Goal: Task Accomplishment & Management: Complete application form

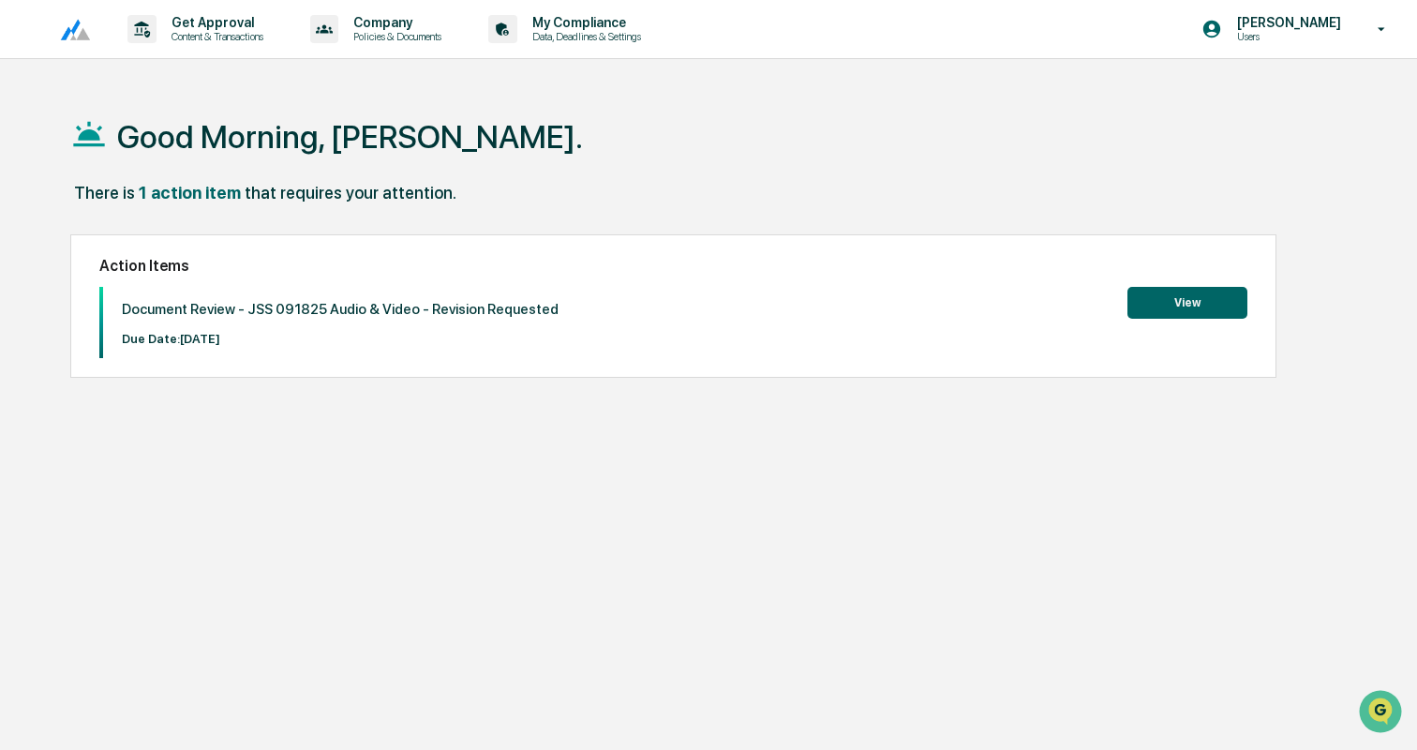
click at [1182, 297] on button "View" at bounding box center [1188, 303] width 120 height 32
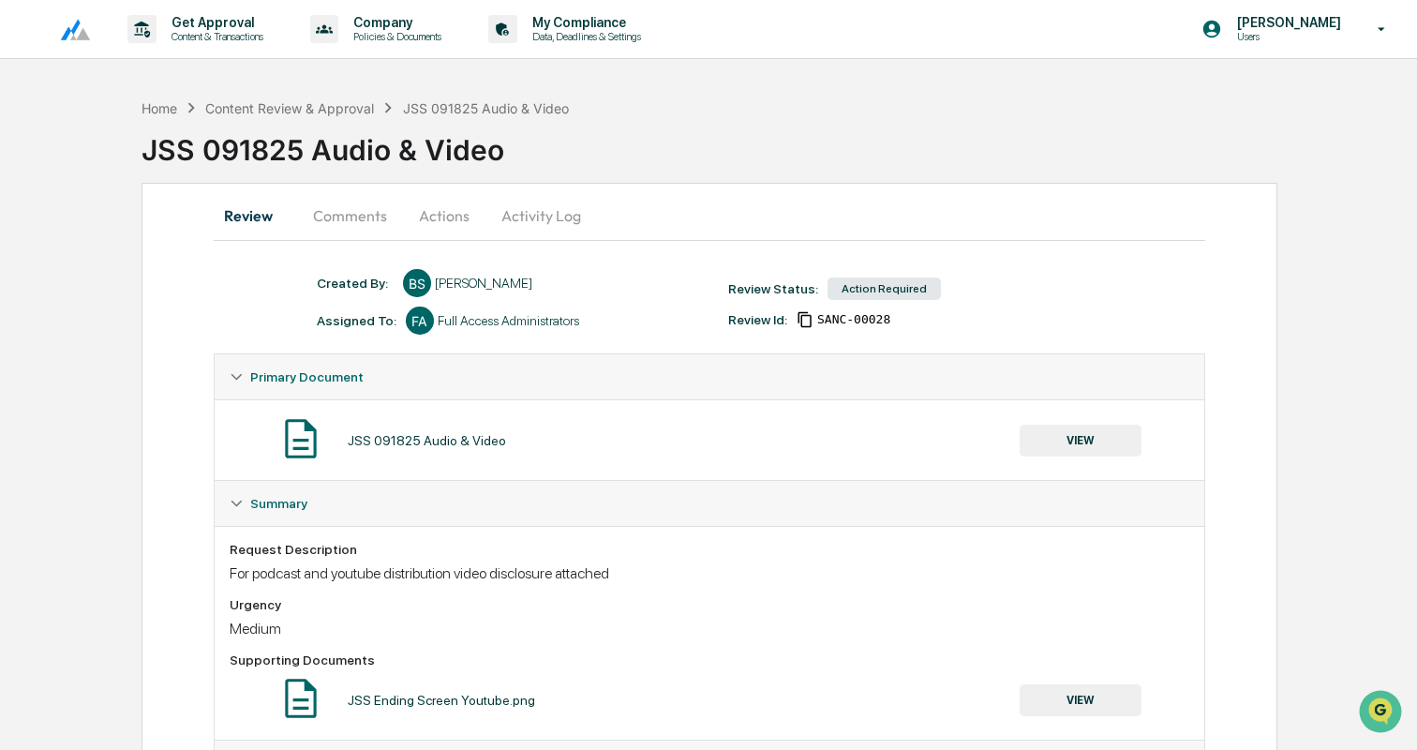
click at [335, 219] on button "Comments" at bounding box center [350, 215] width 104 height 45
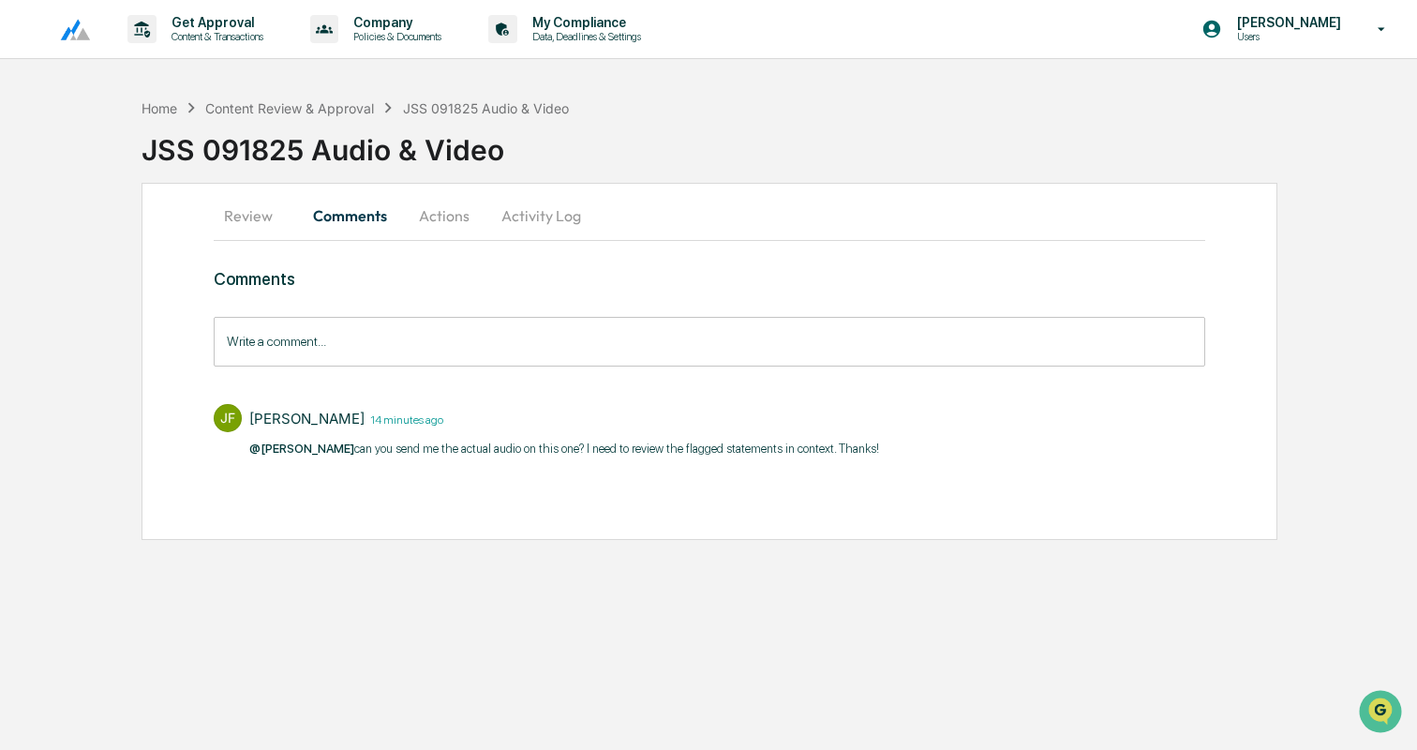
click at [434, 218] on button "Actions" at bounding box center [444, 215] width 84 height 45
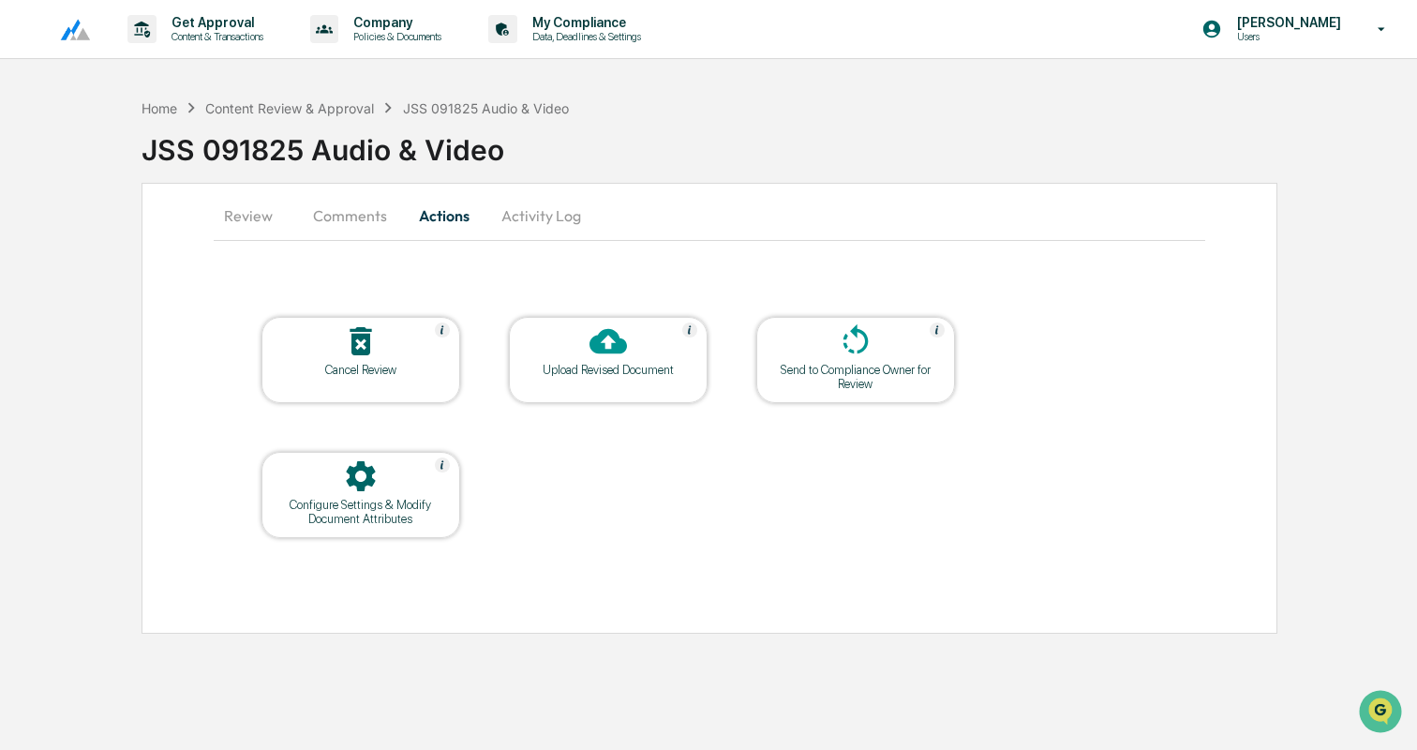
click at [592, 340] on icon at bounding box center [608, 341] width 37 height 25
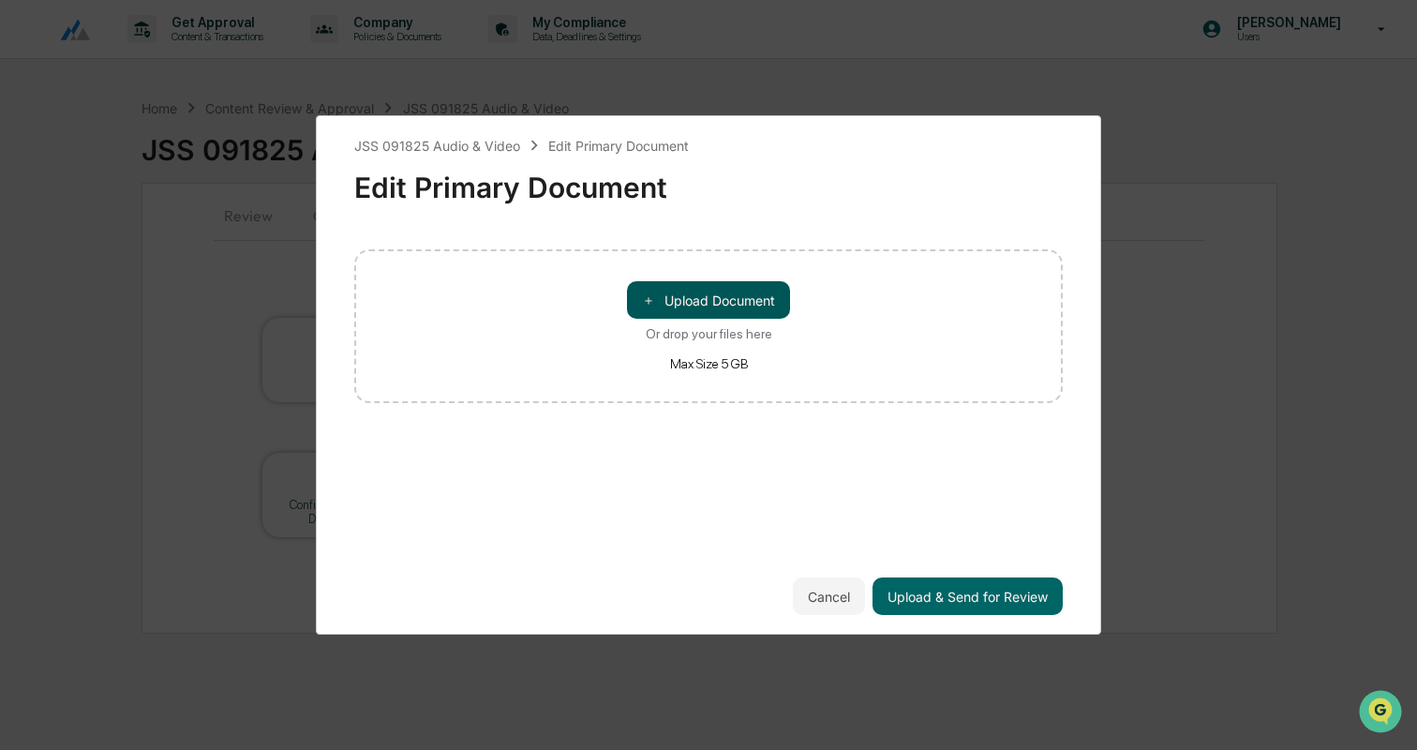
click at [697, 307] on button "＋ Upload Document" at bounding box center [708, 299] width 163 height 37
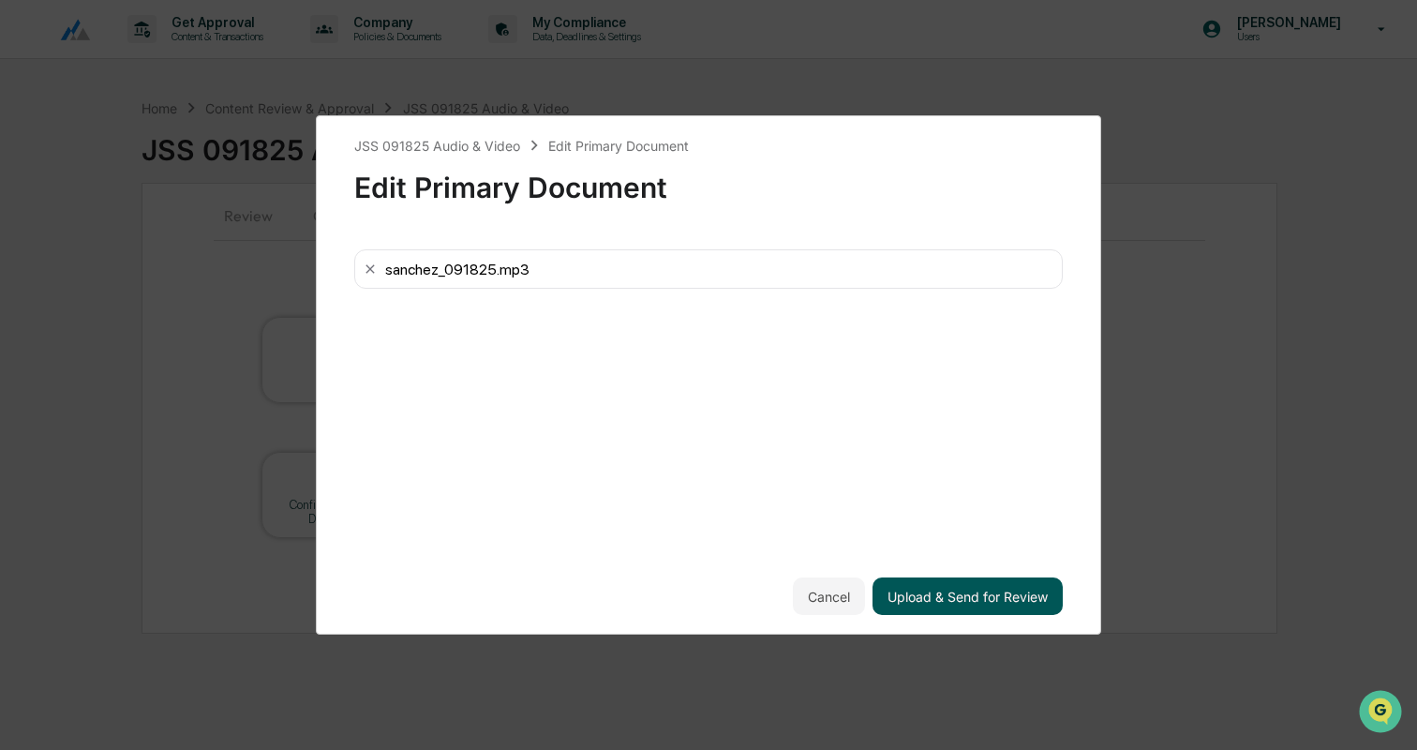
click at [927, 595] on button "Upload & Send for Review" at bounding box center [968, 595] width 190 height 37
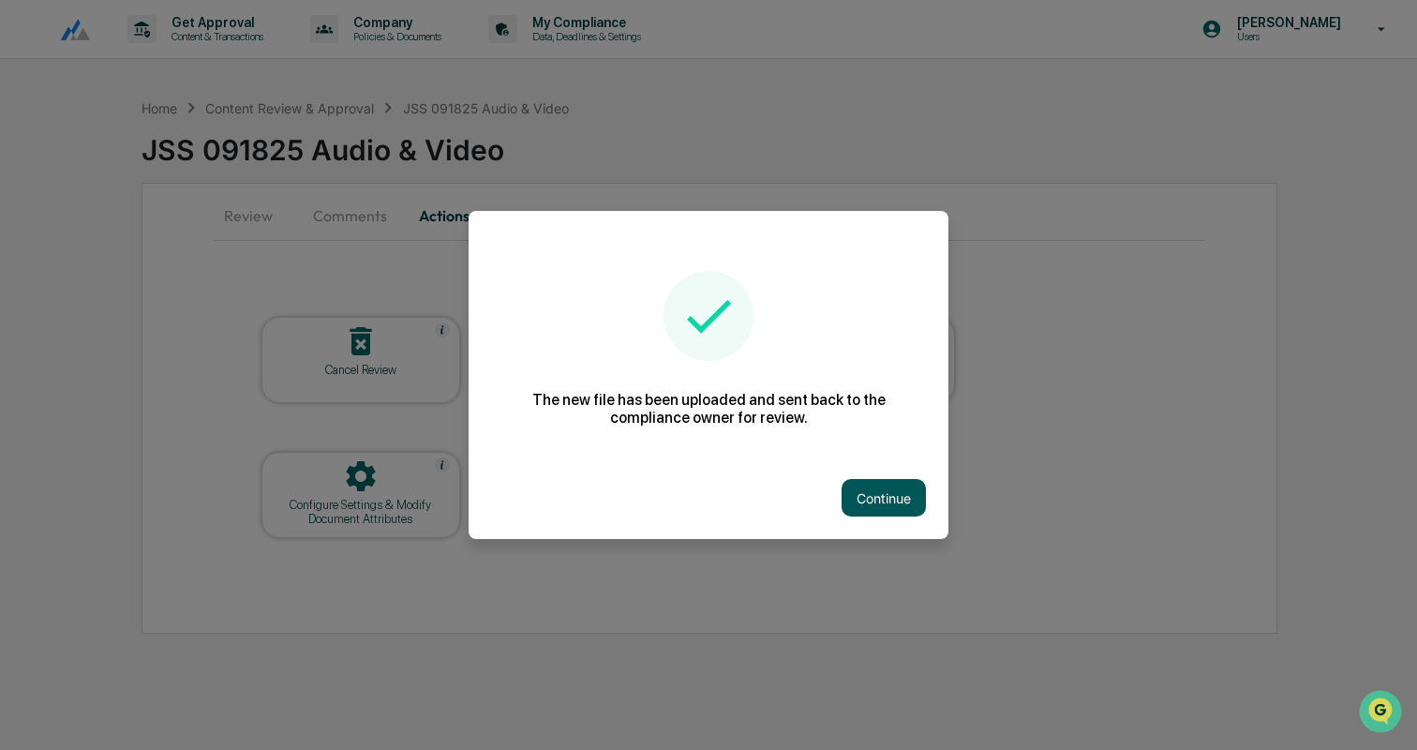
click at [882, 491] on button "Continue" at bounding box center [884, 497] width 84 height 37
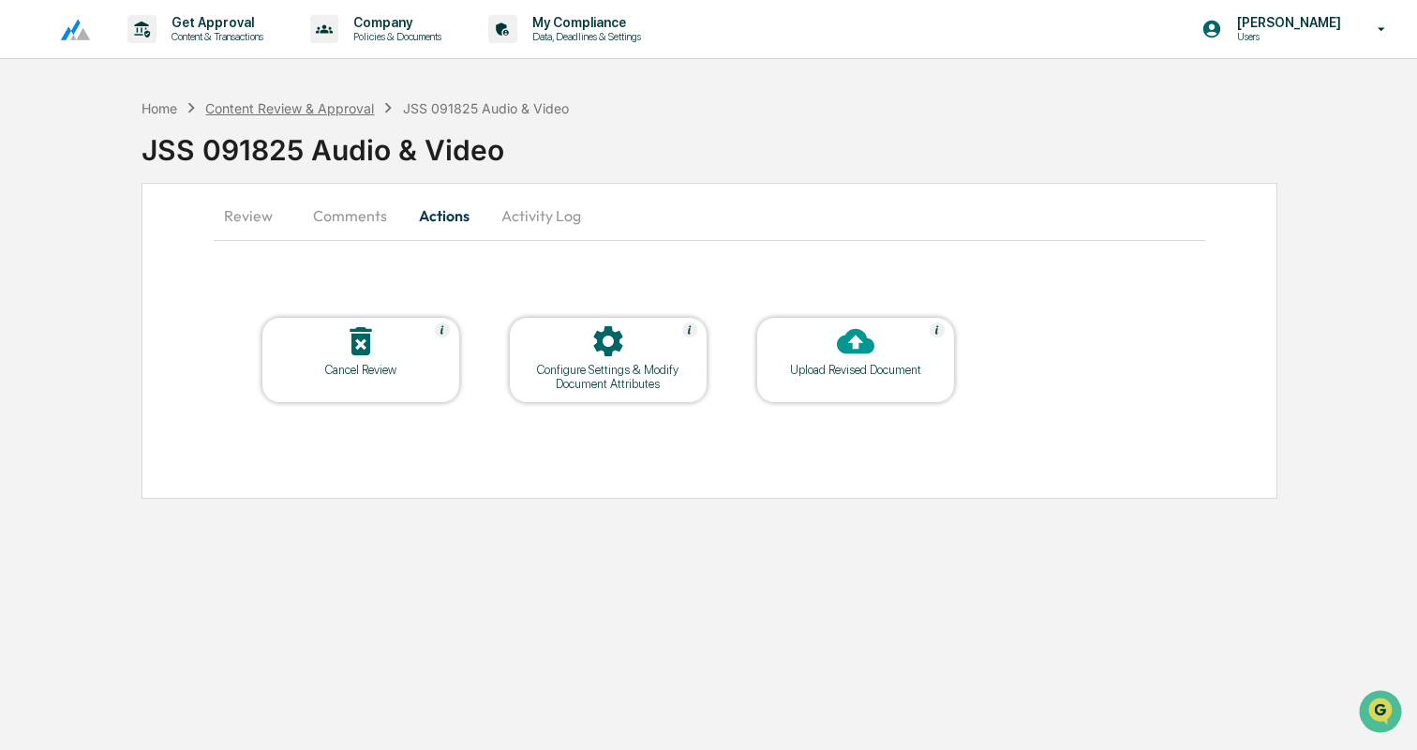
click at [287, 105] on div "Content Review & Approval" at bounding box center [289, 108] width 169 height 16
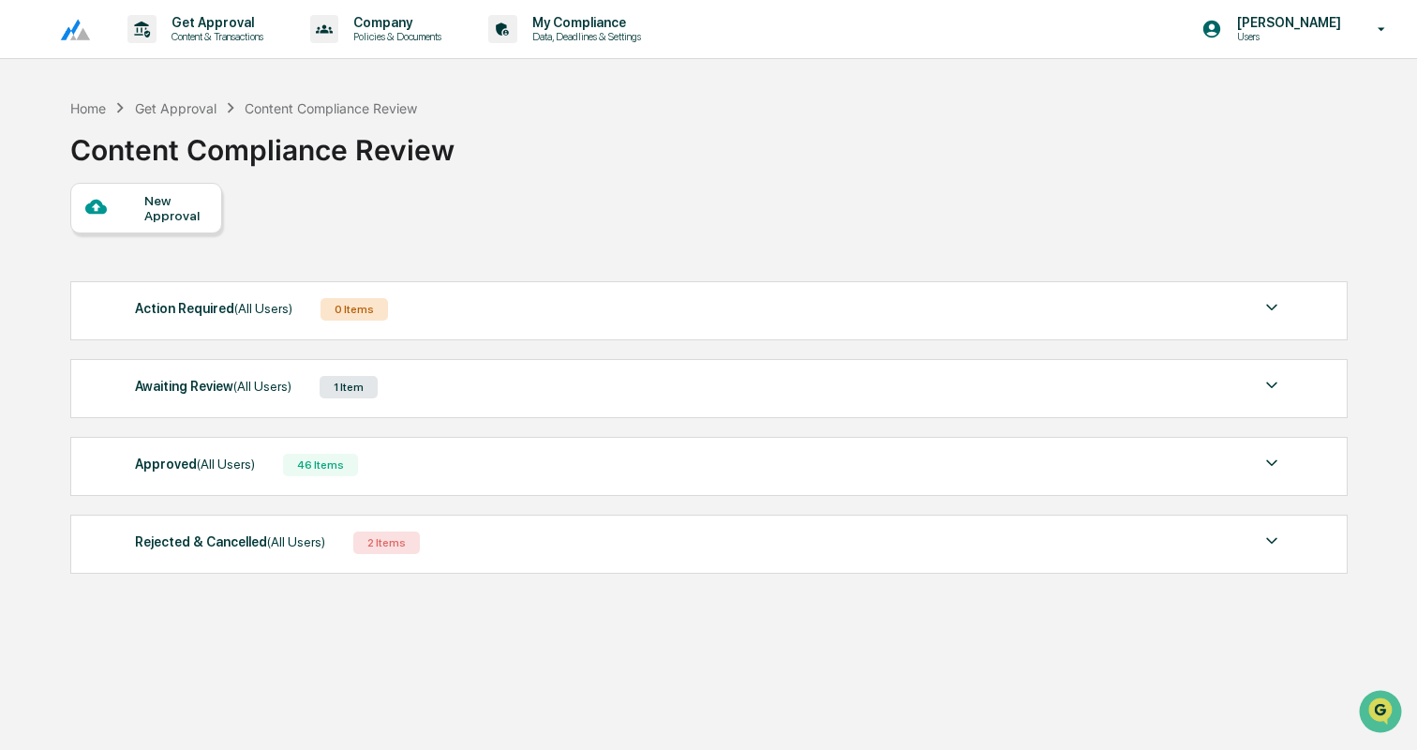
click at [479, 457] on div "Approved (All Users) 46 Items" at bounding box center [709, 465] width 1148 height 26
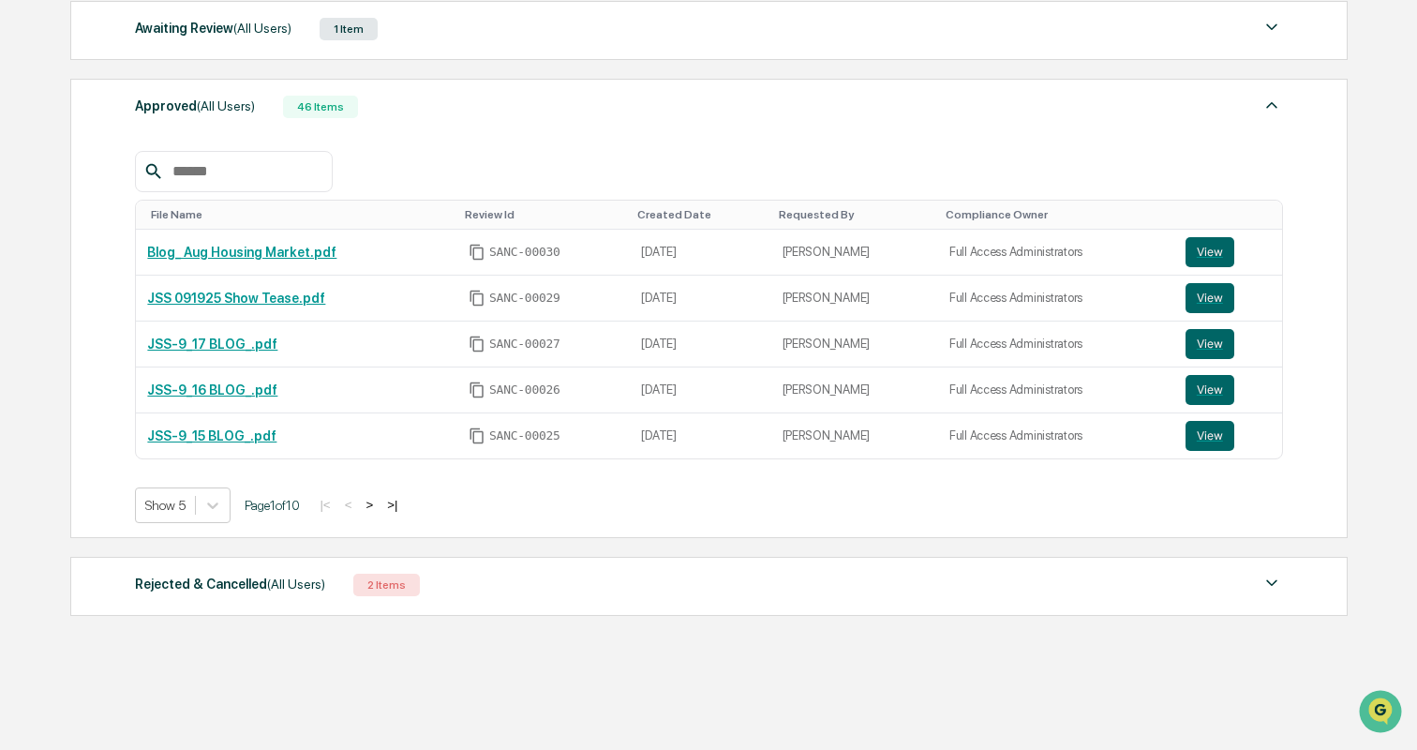
scroll to position [362, 0]
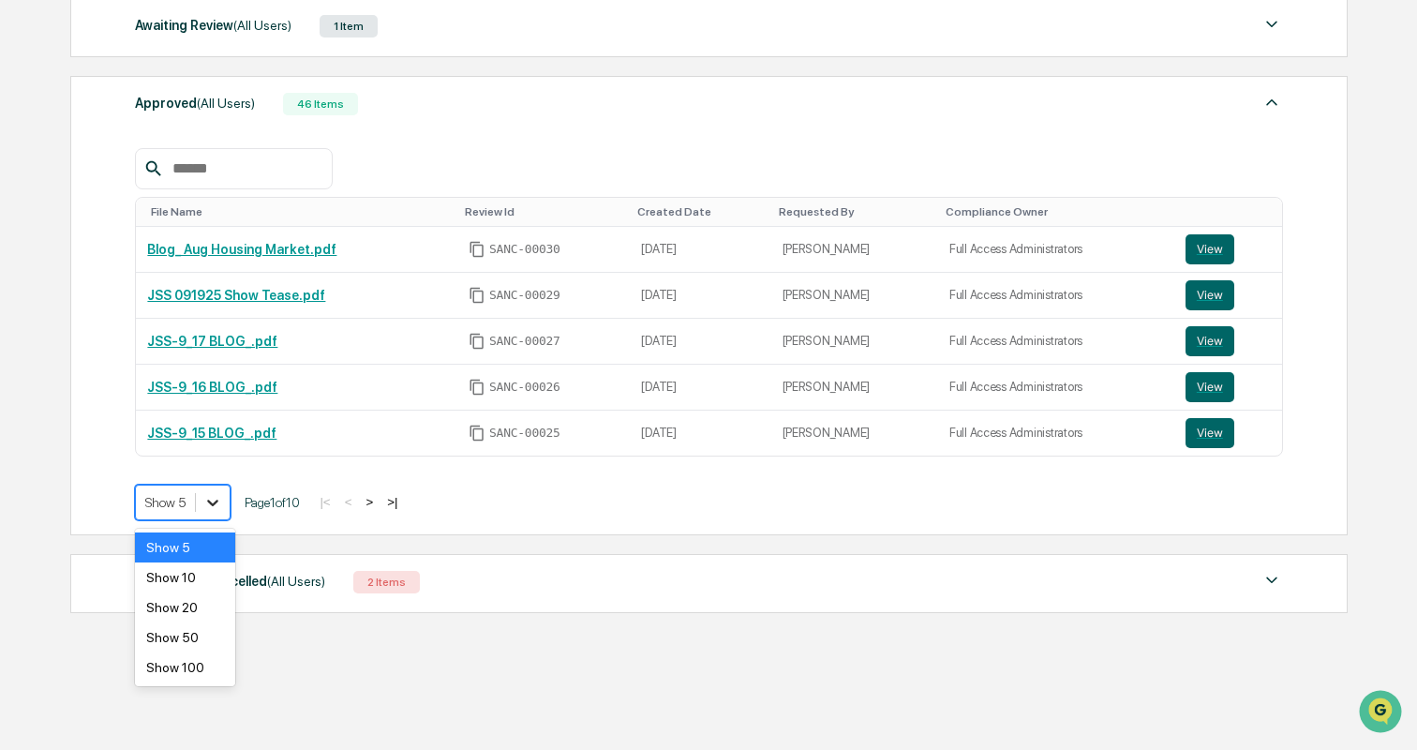
click at [219, 506] on icon at bounding box center [212, 502] width 19 height 19
click at [190, 614] on div "Show 20" at bounding box center [184, 607] width 99 height 30
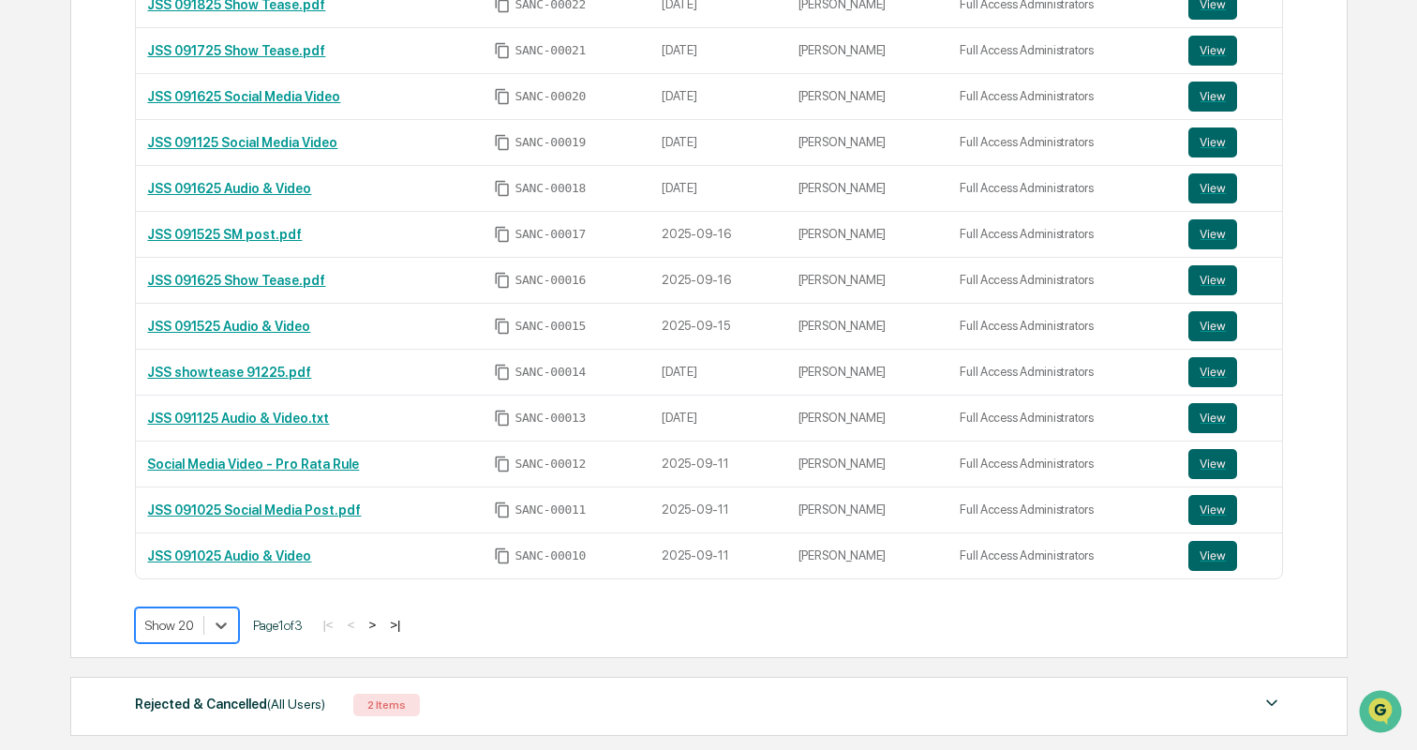
scroll to position [933, 0]
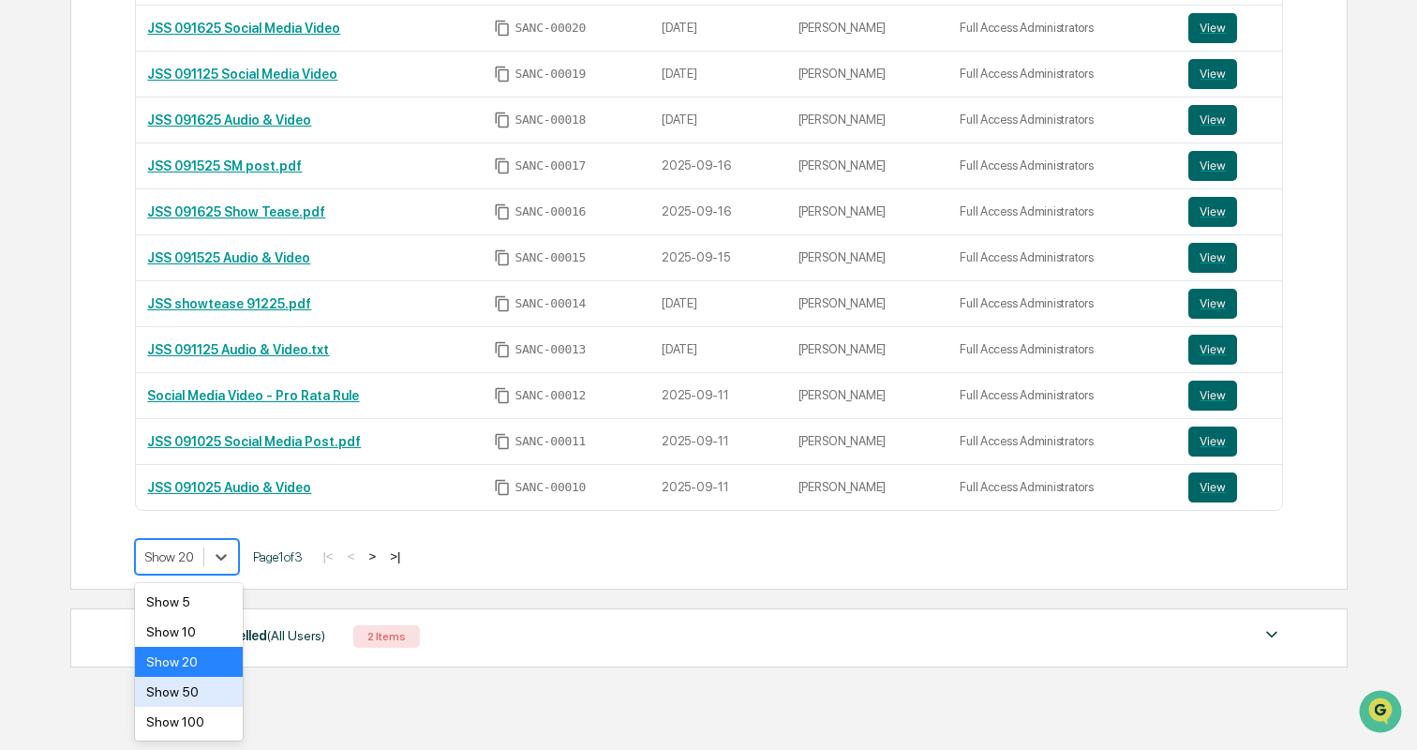
click at [189, 696] on div "Show 50" at bounding box center [189, 692] width 108 height 30
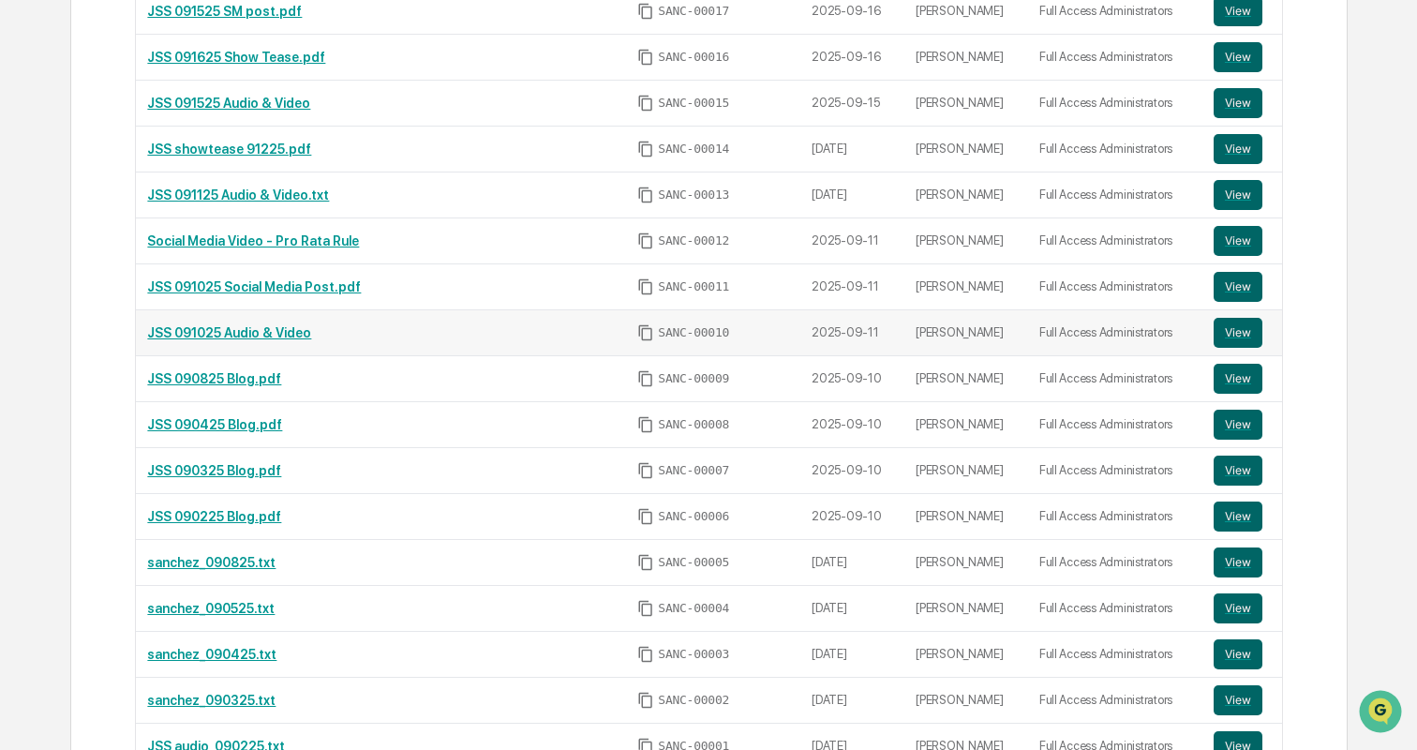
scroll to position [1155, 0]
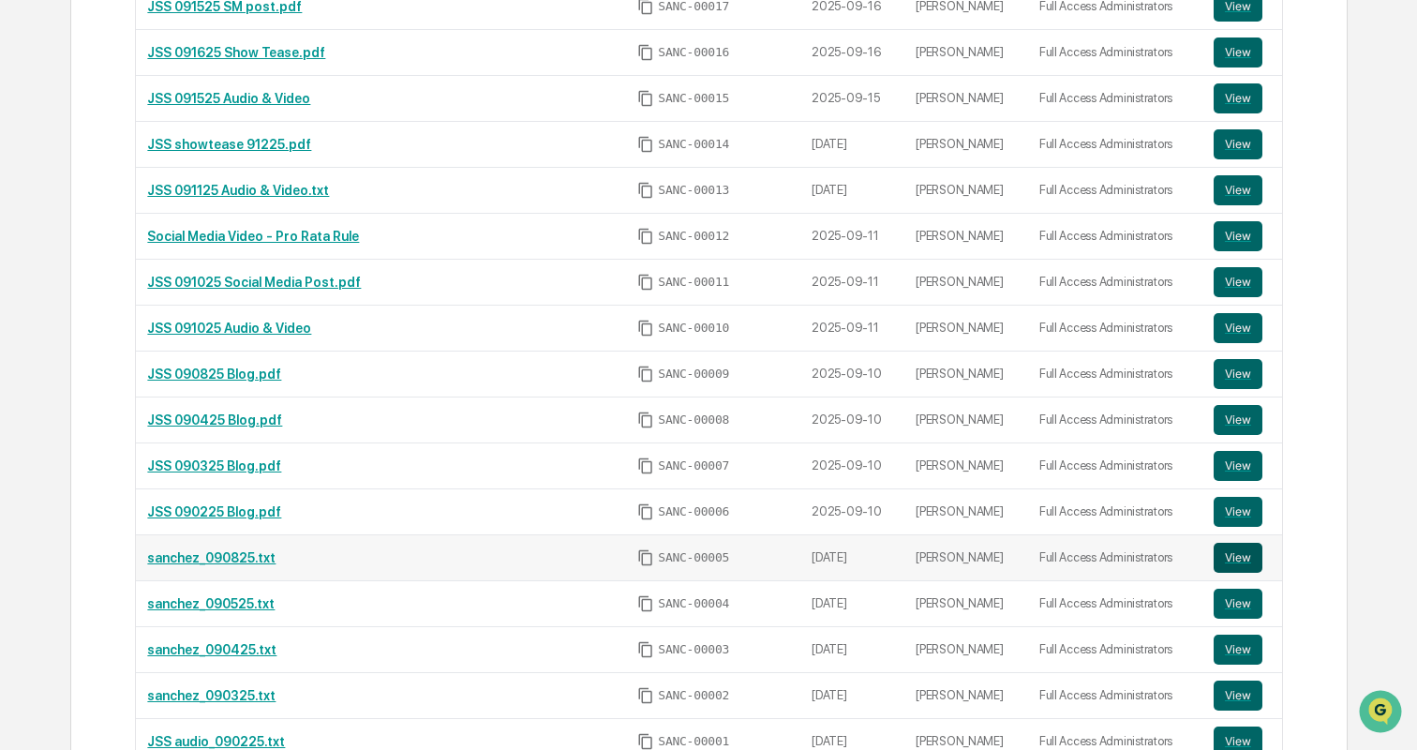
click at [1244, 560] on button "View" at bounding box center [1238, 558] width 49 height 30
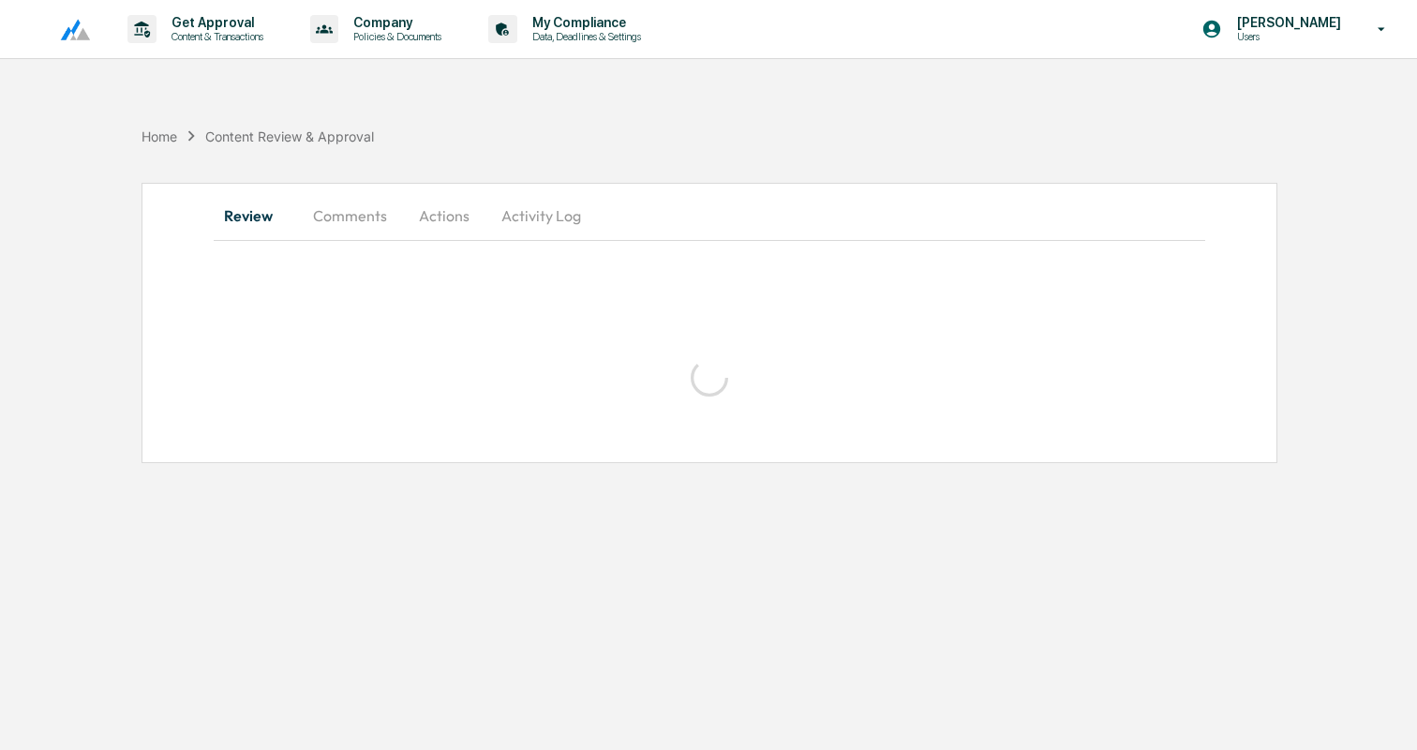
click at [366, 221] on button "Comments" at bounding box center [350, 215] width 104 height 45
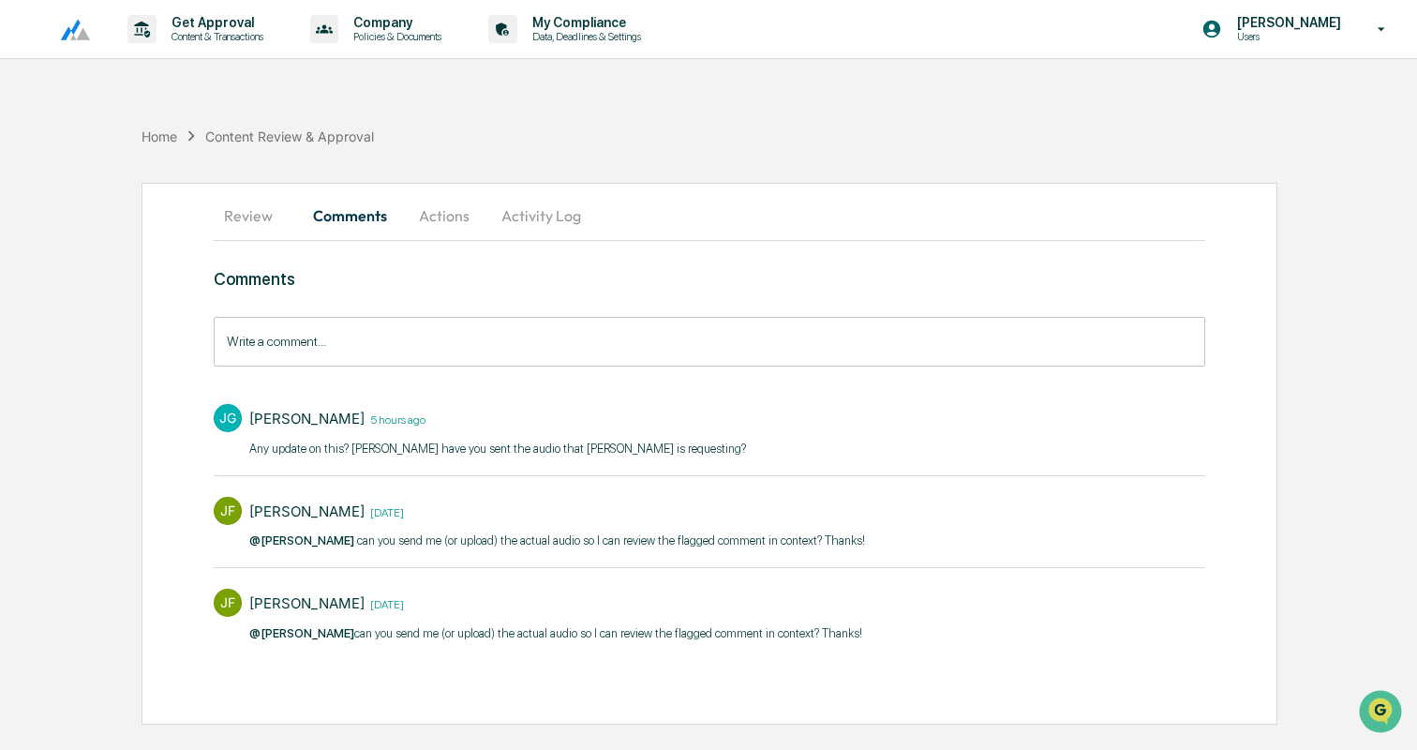
click at [536, 221] on button "Activity Log" at bounding box center [541, 215] width 110 height 45
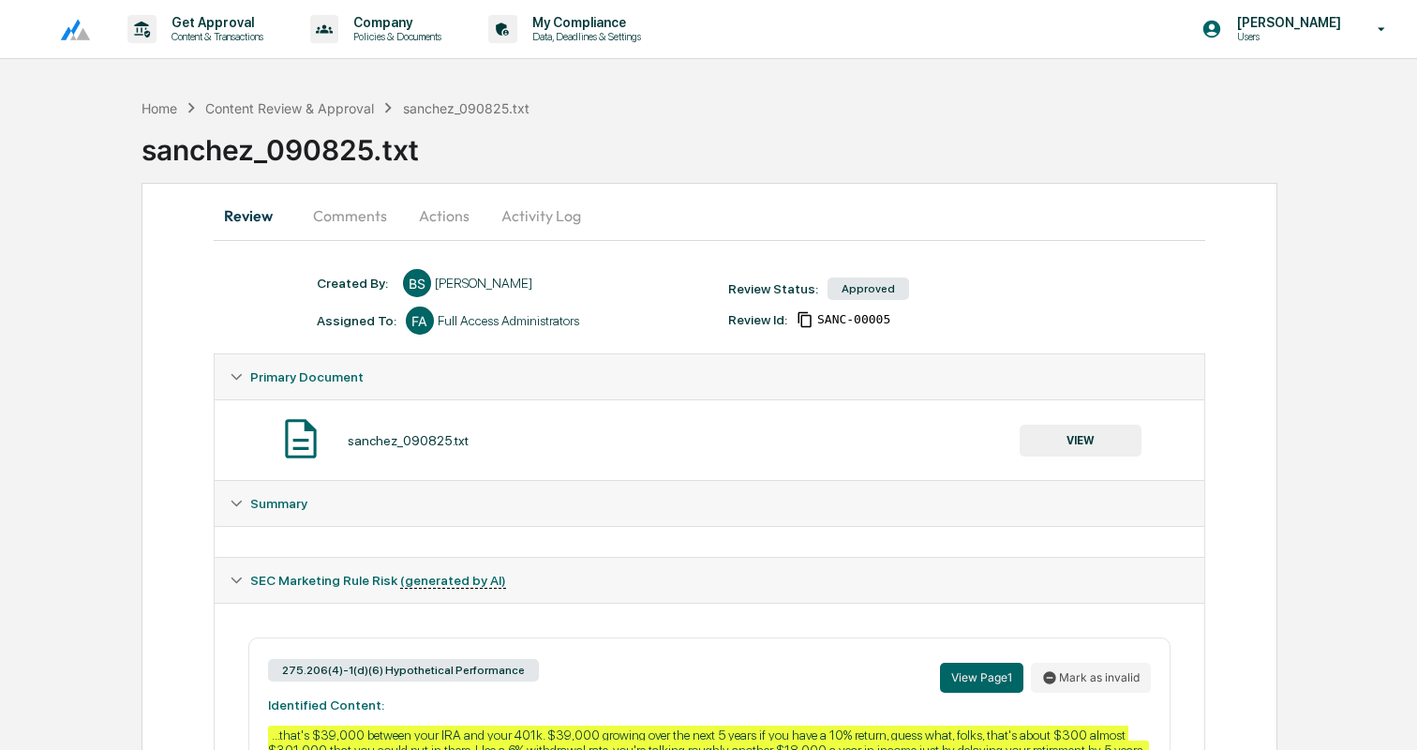
click at [550, 215] on button "Activity Log" at bounding box center [541, 215] width 110 height 45
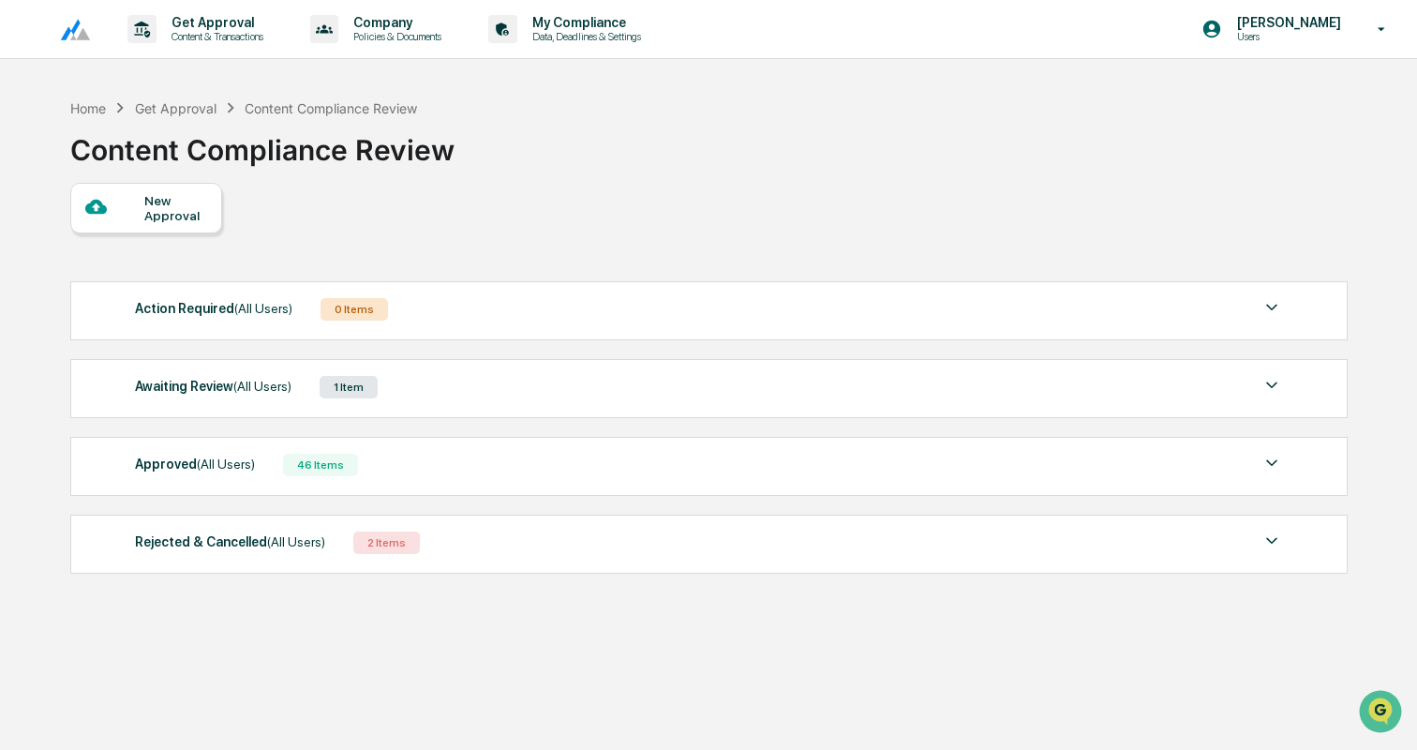
click at [386, 460] on div "Approved (All Users) 46 Items" at bounding box center [709, 465] width 1148 height 26
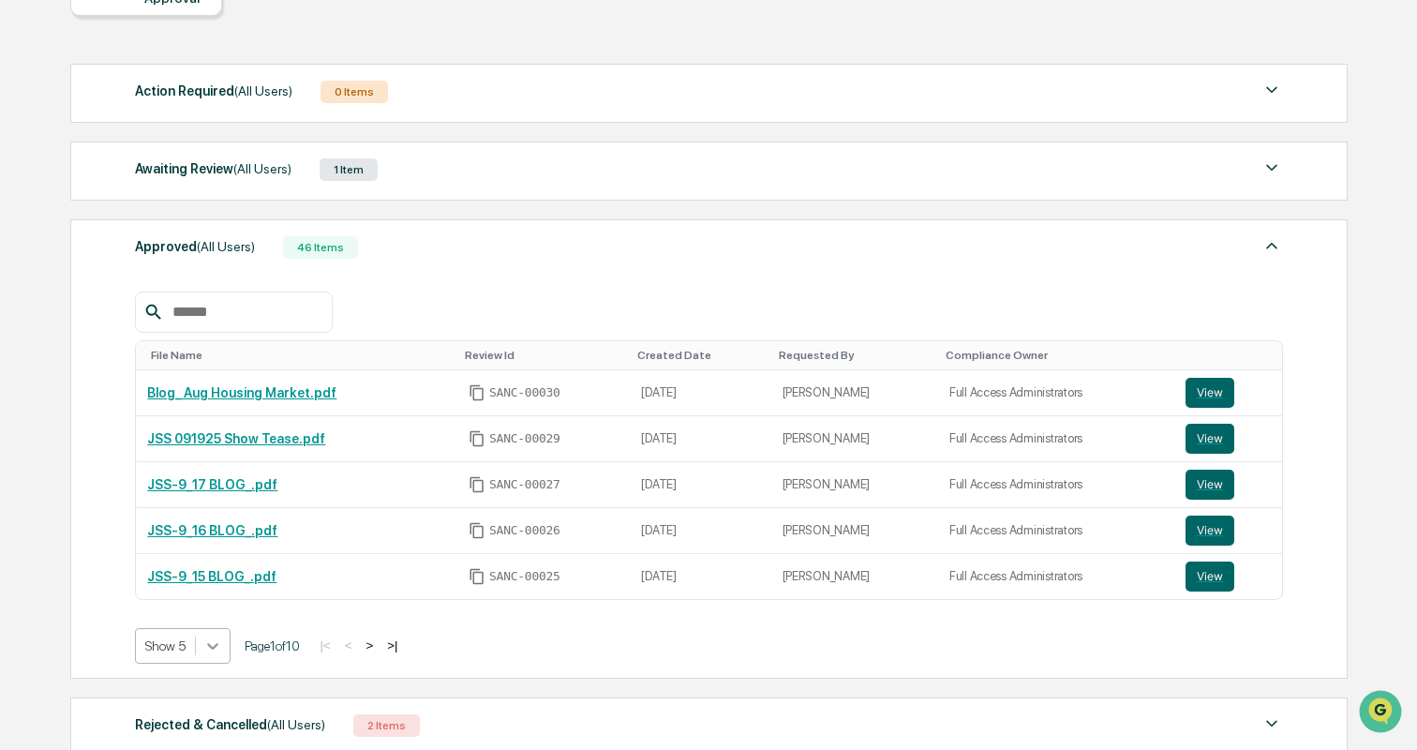
scroll to position [307, 0]
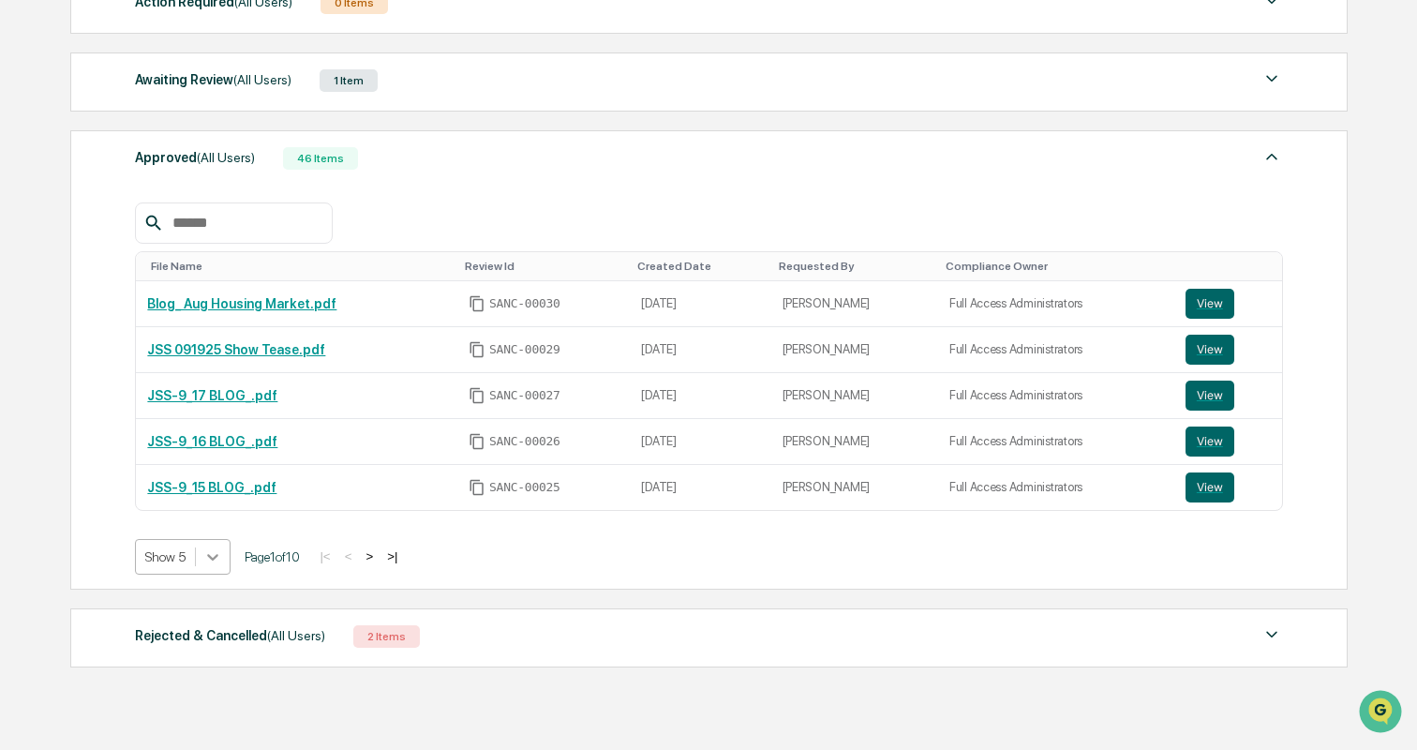
click at [211, 646] on body "Get Approval Content & Transactions Company Policies & Documents My Compliance …" at bounding box center [708, 248] width 1417 height 1111
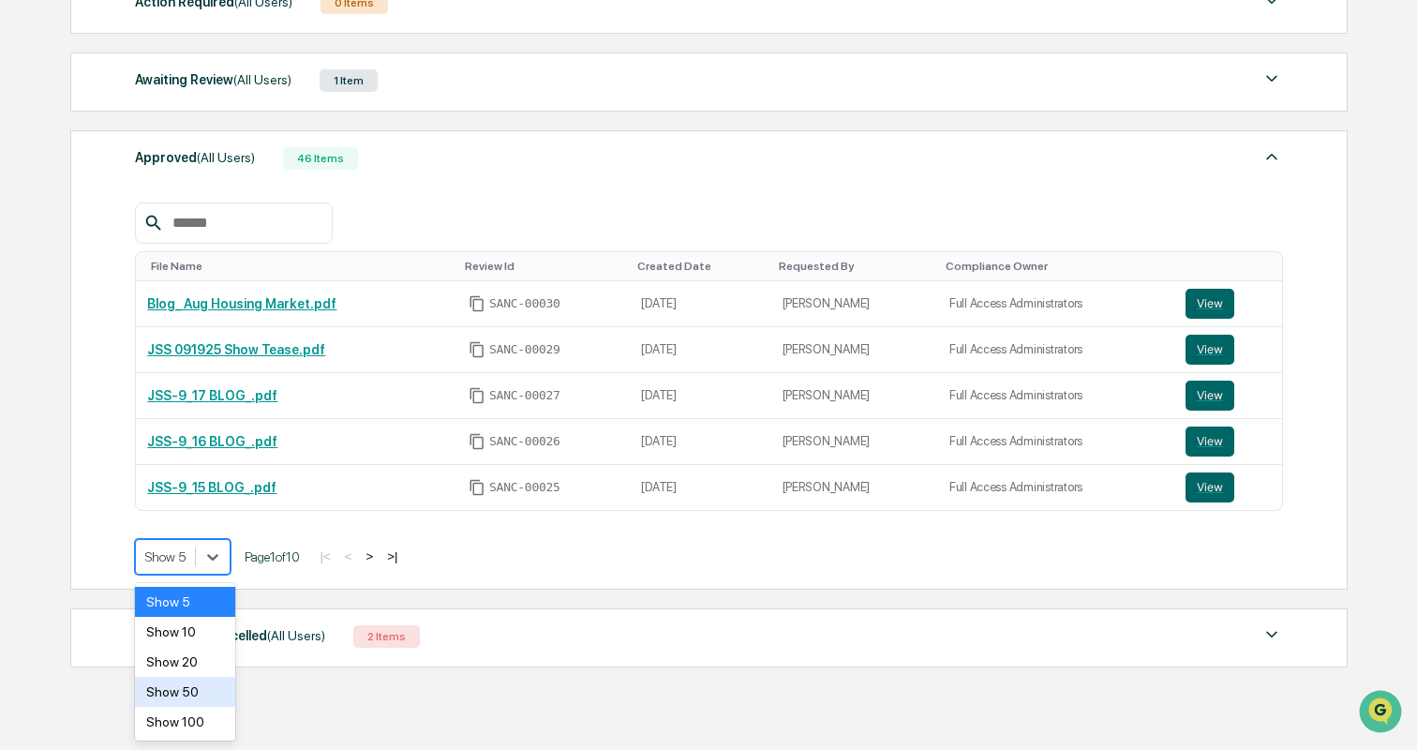
click at [199, 680] on div "Show 50" at bounding box center [184, 692] width 99 height 30
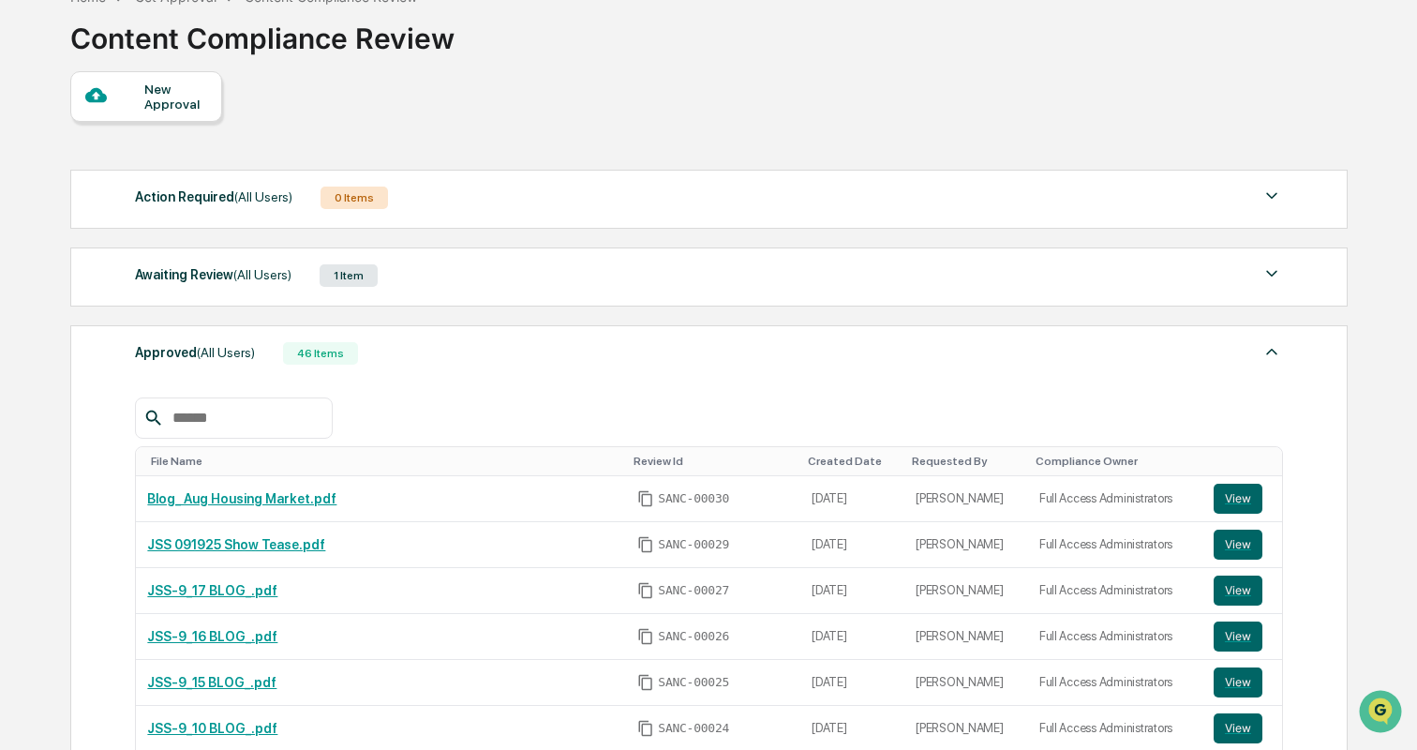
scroll to position [85, 0]
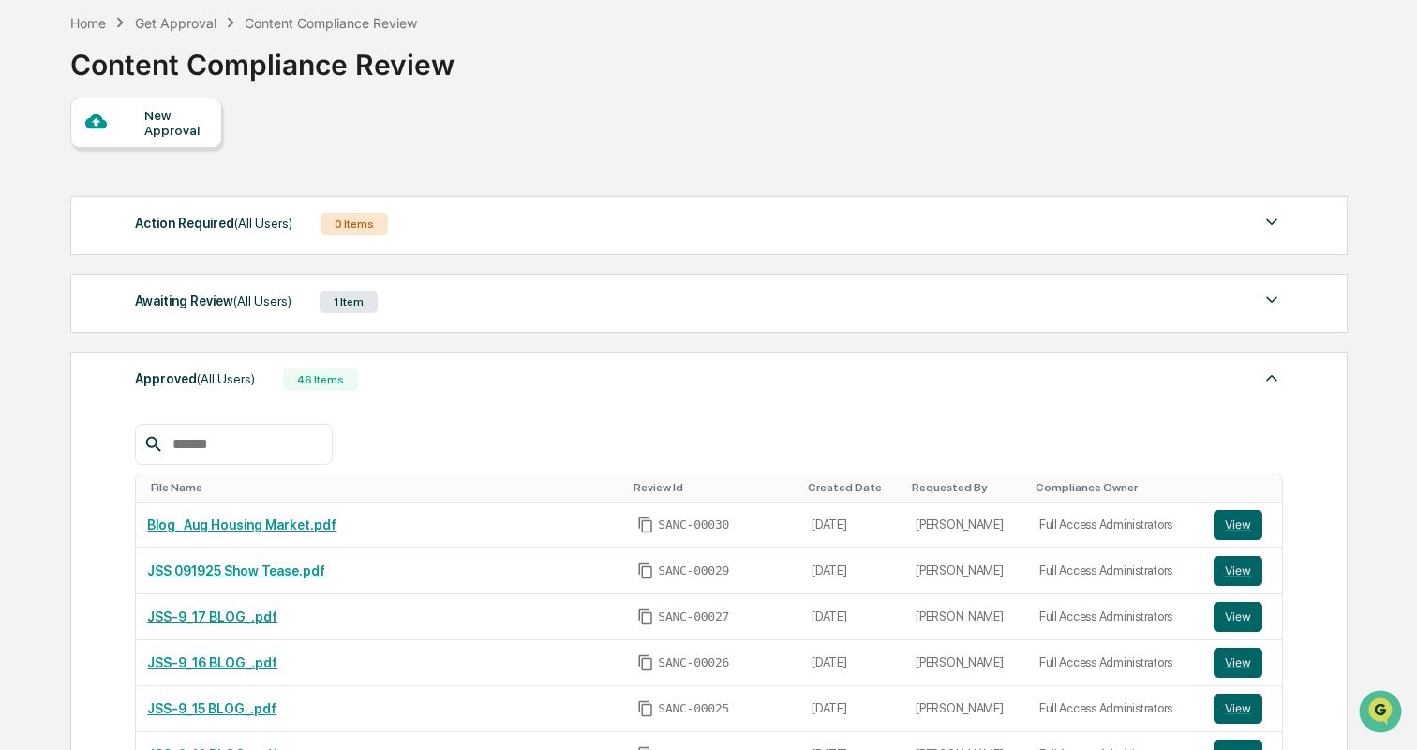
click at [412, 302] on div "Awaiting Review (All Users) 1 Item" at bounding box center [709, 302] width 1148 height 26
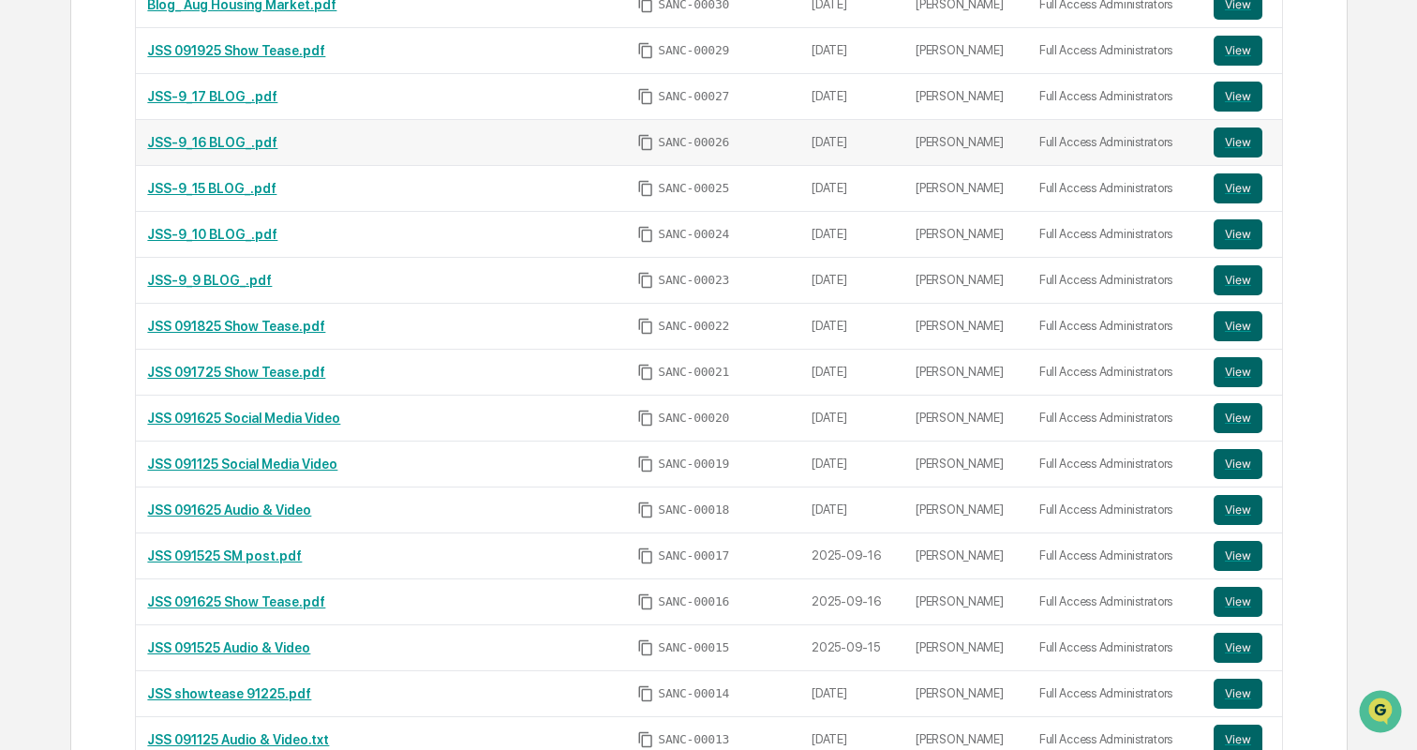
scroll to position [825, 0]
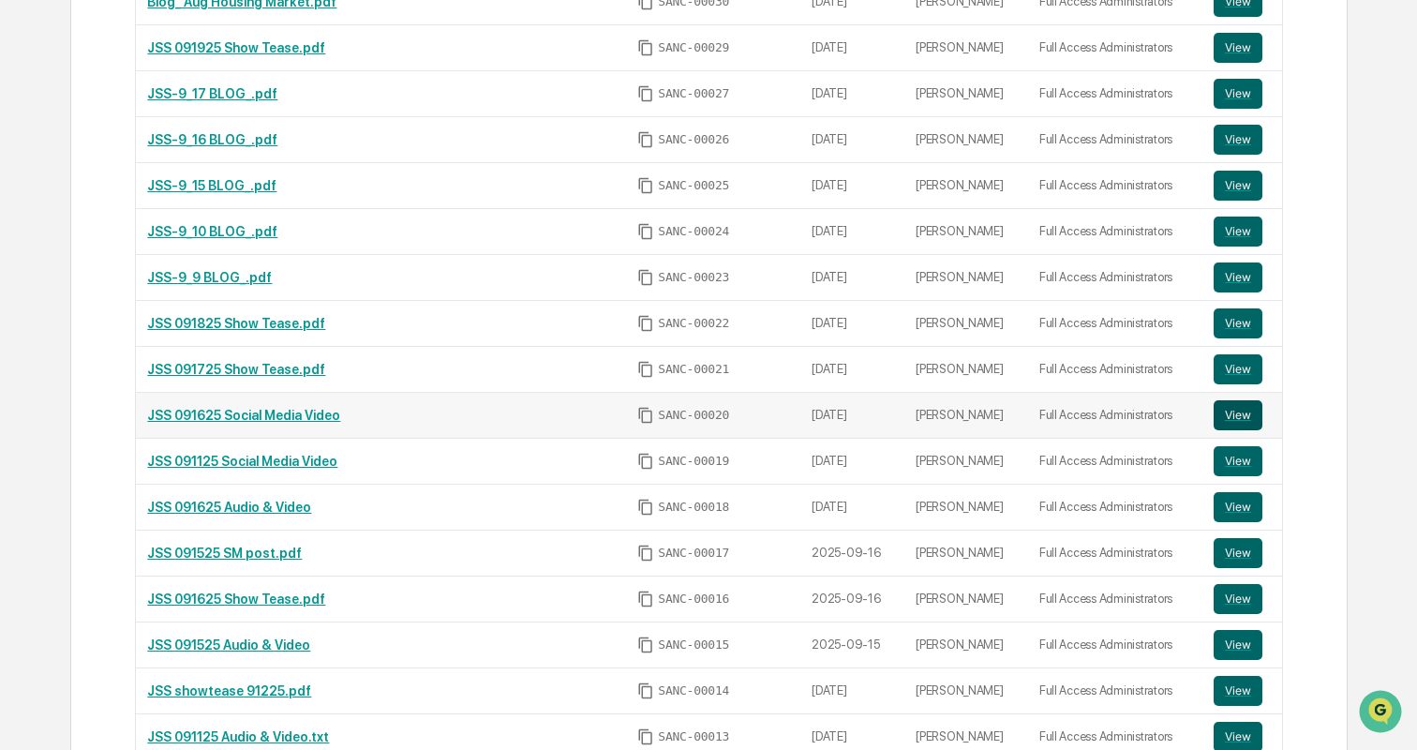
click at [1226, 410] on button "View" at bounding box center [1238, 415] width 49 height 30
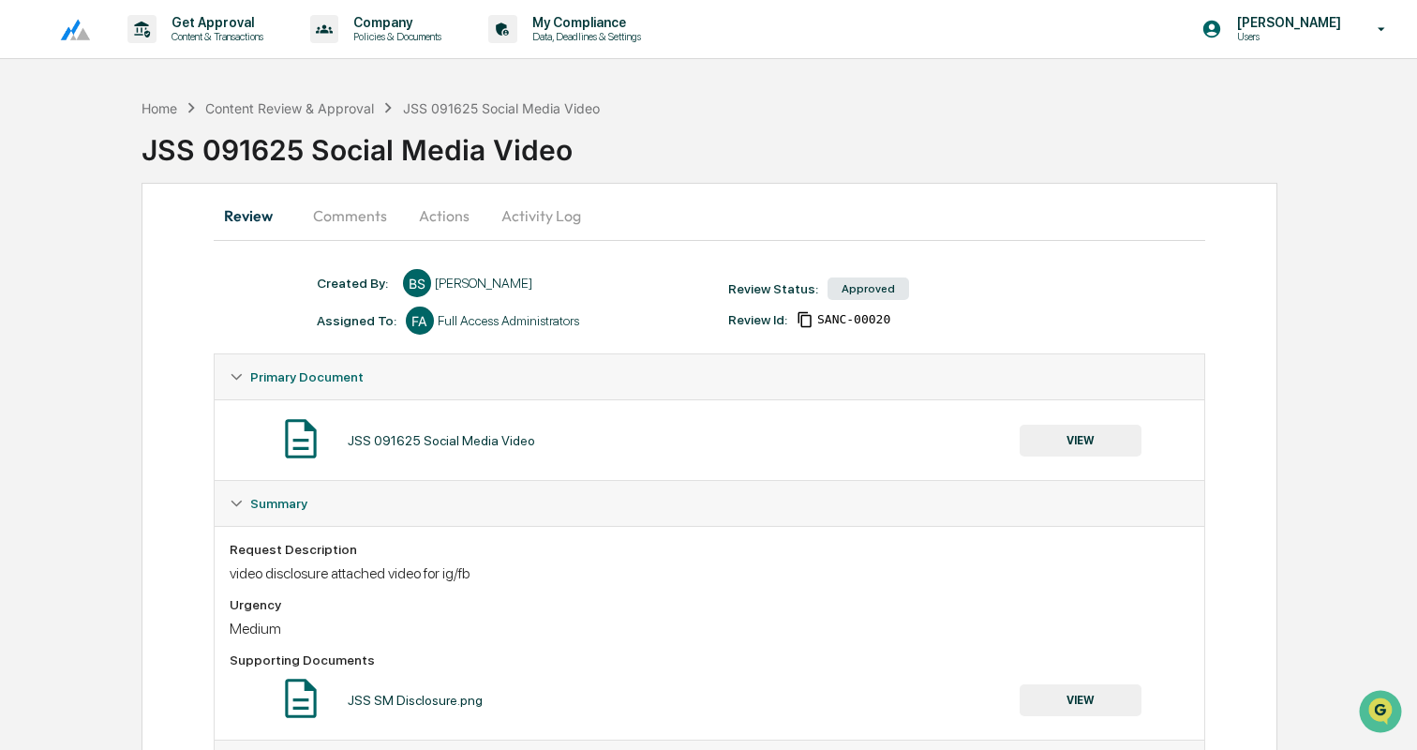
click at [1074, 441] on button "VIEW" at bounding box center [1081, 441] width 122 height 32
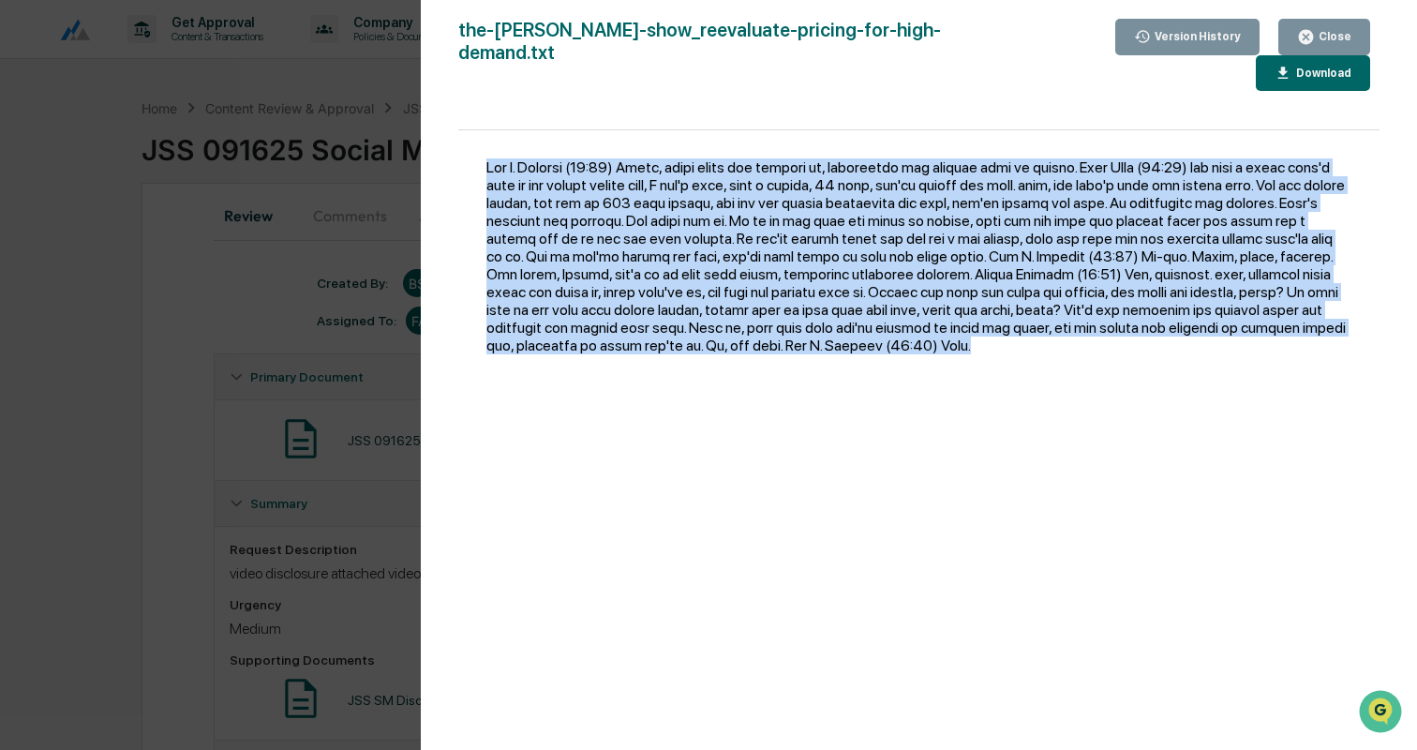
drag, startPoint x: 898, startPoint y: 366, endPoint x: 481, endPoint y: 157, distance: 467.0
click at [481, 157] on div at bounding box center [918, 449] width 921 height 638
copy div "Jon G. Sanchez (00:00) Corey, first point you brought up, reevaluate the pricin…"
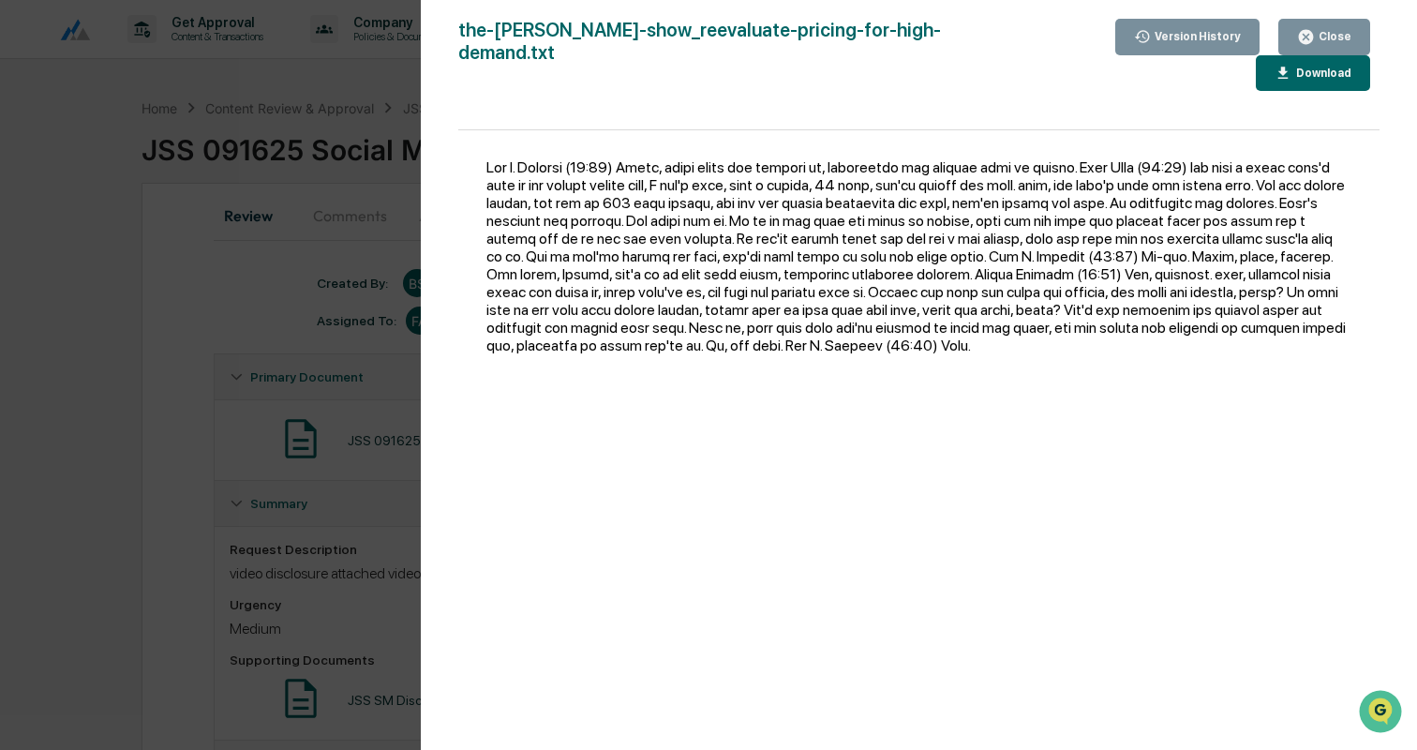
click at [256, 243] on div "Version History 09/17/2025, 07:48 PM Bailey Sanchez the-jon-sanchez-show_reeval…" at bounding box center [708, 375] width 1417 height 750
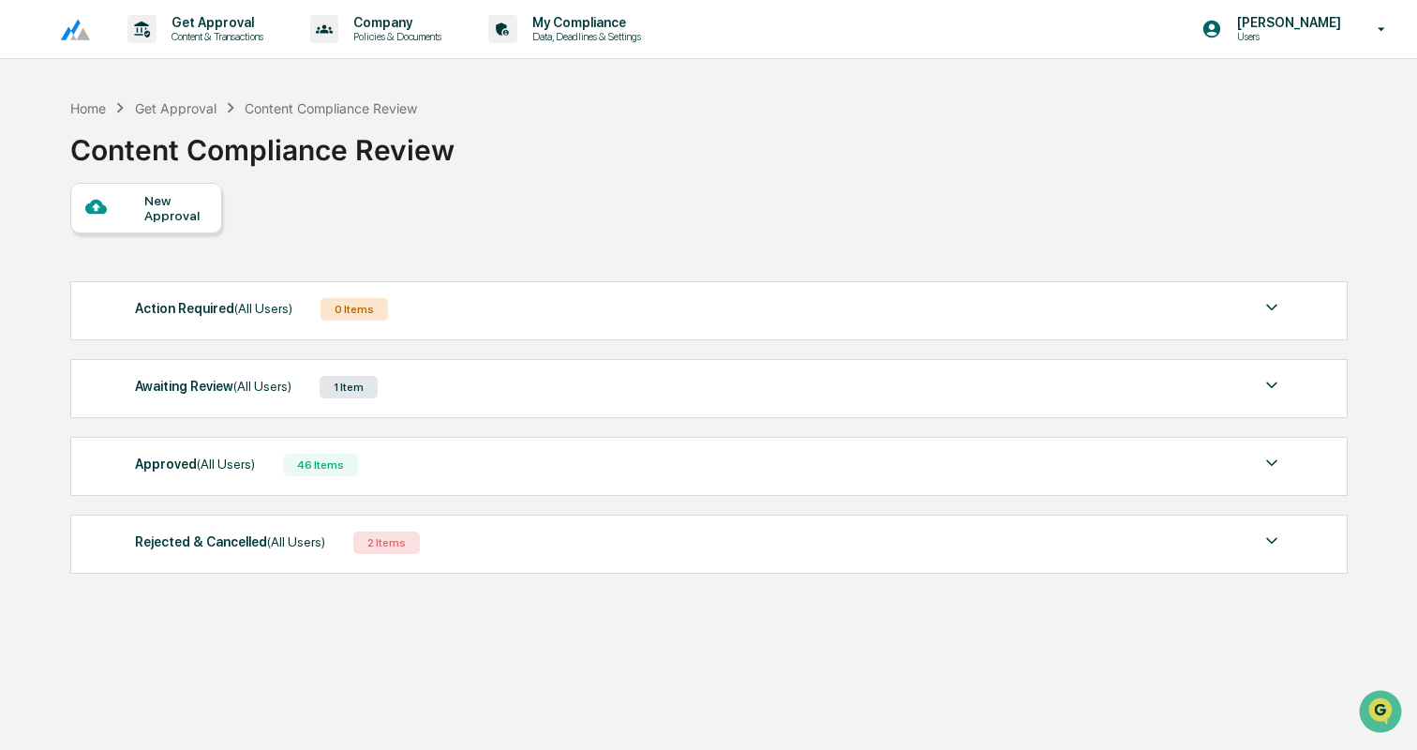
click at [459, 475] on div "Approved (All Users) 46 Items" at bounding box center [709, 465] width 1148 height 26
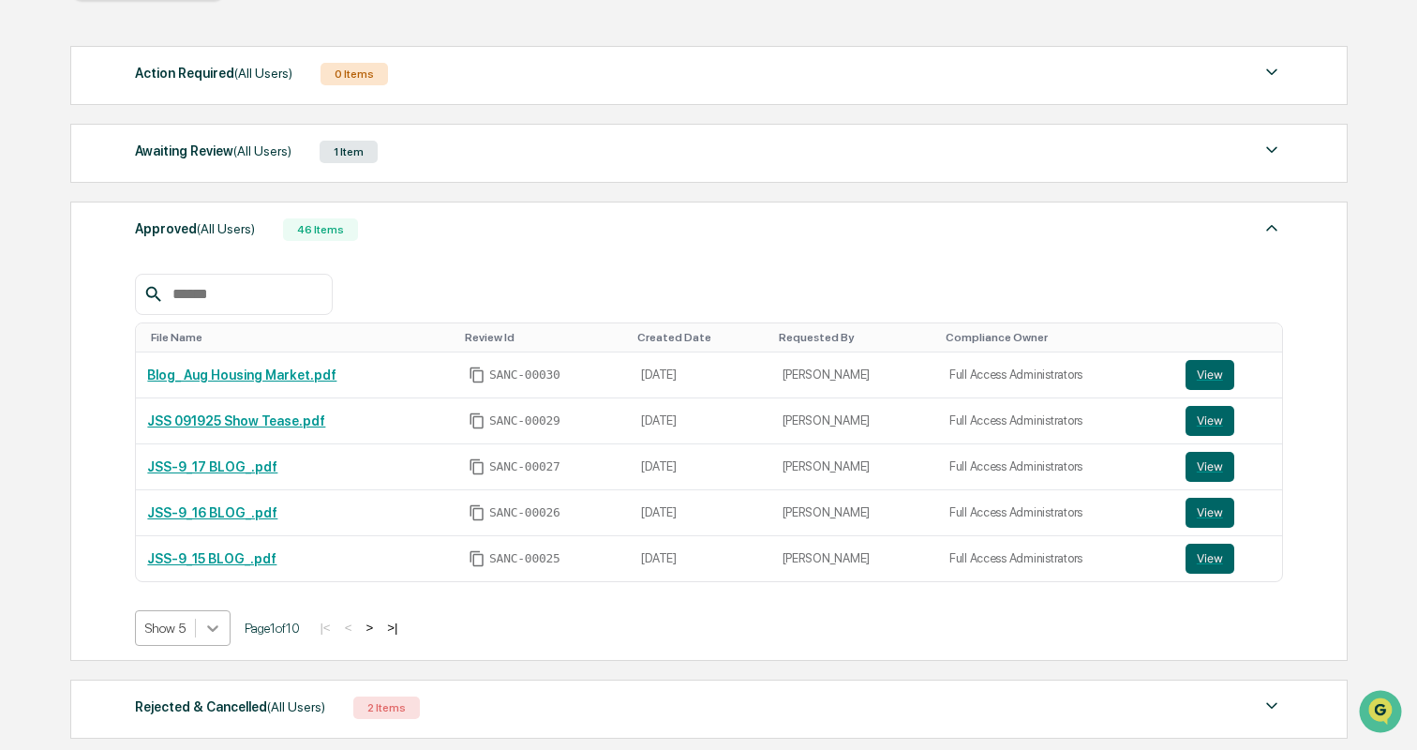
scroll to position [307, 0]
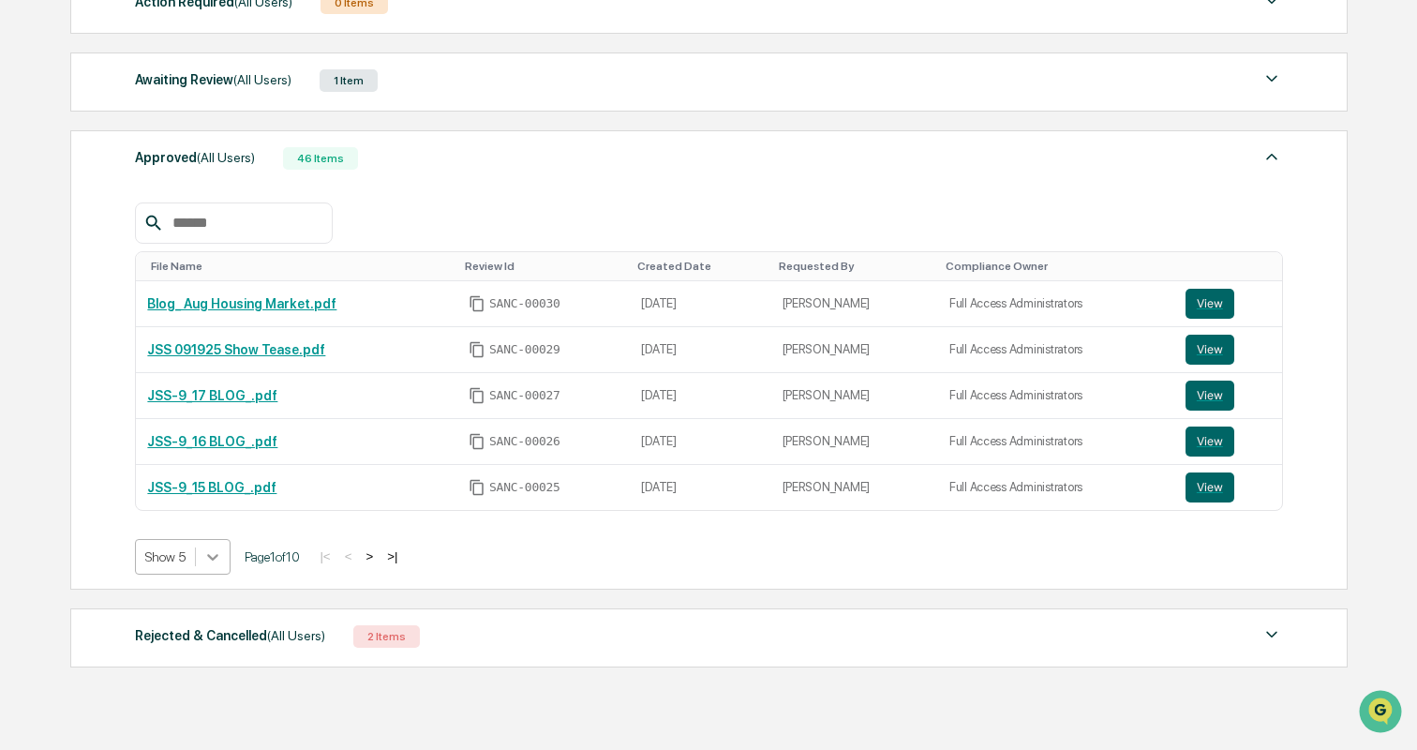
click at [216, 637] on body "Get Approval Content & Transactions Company Policies & Documents My Compliance …" at bounding box center [708, 248] width 1417 height 1111
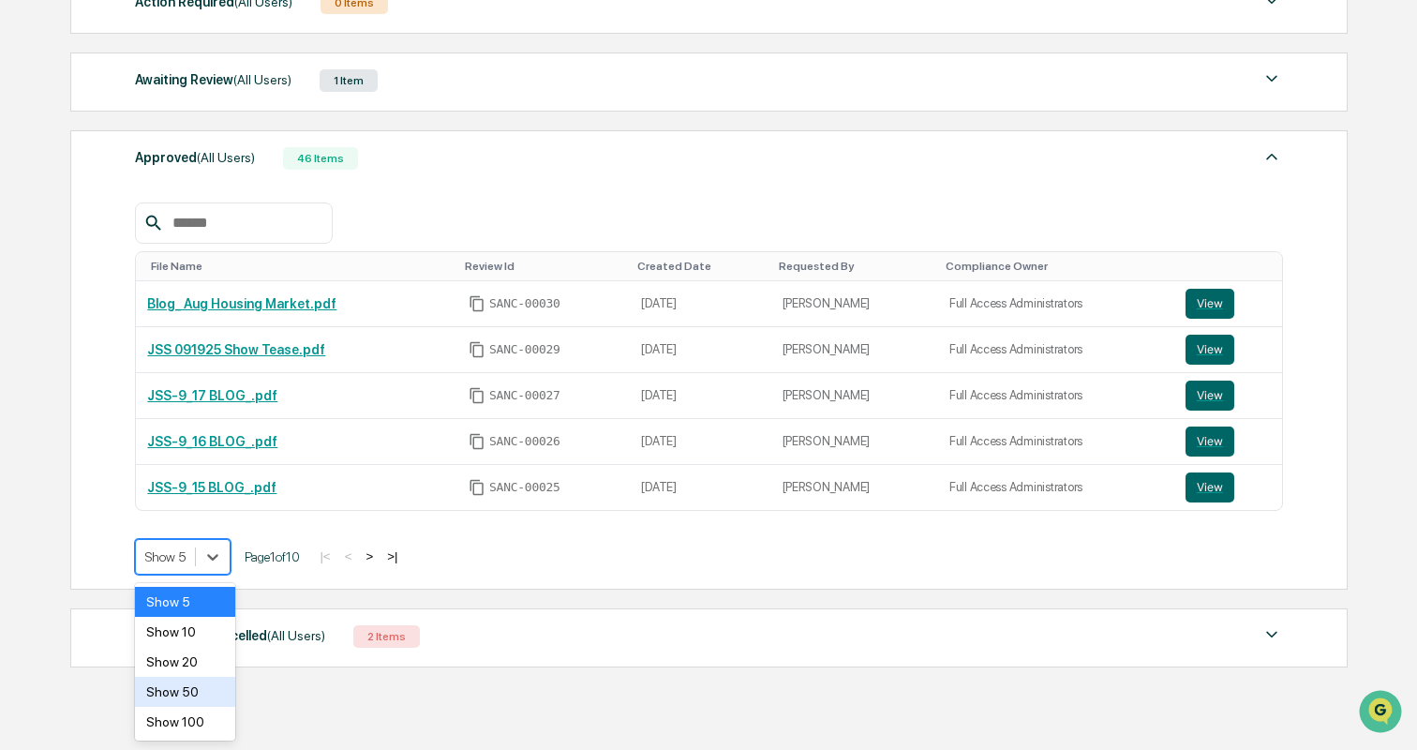
click at [192, 694] on div "Show 50" at bounding box center [184, 692] width 99 height 30
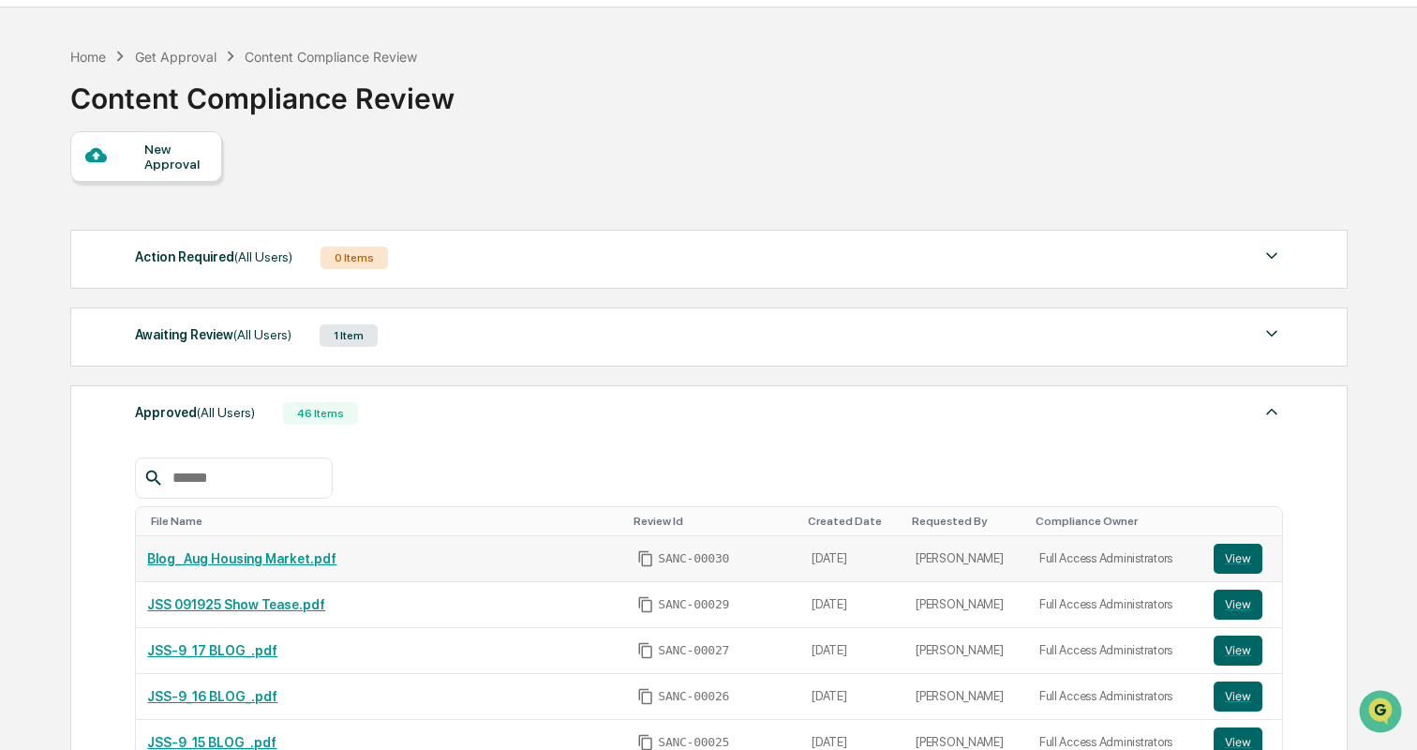
scroll to position [0, 0]
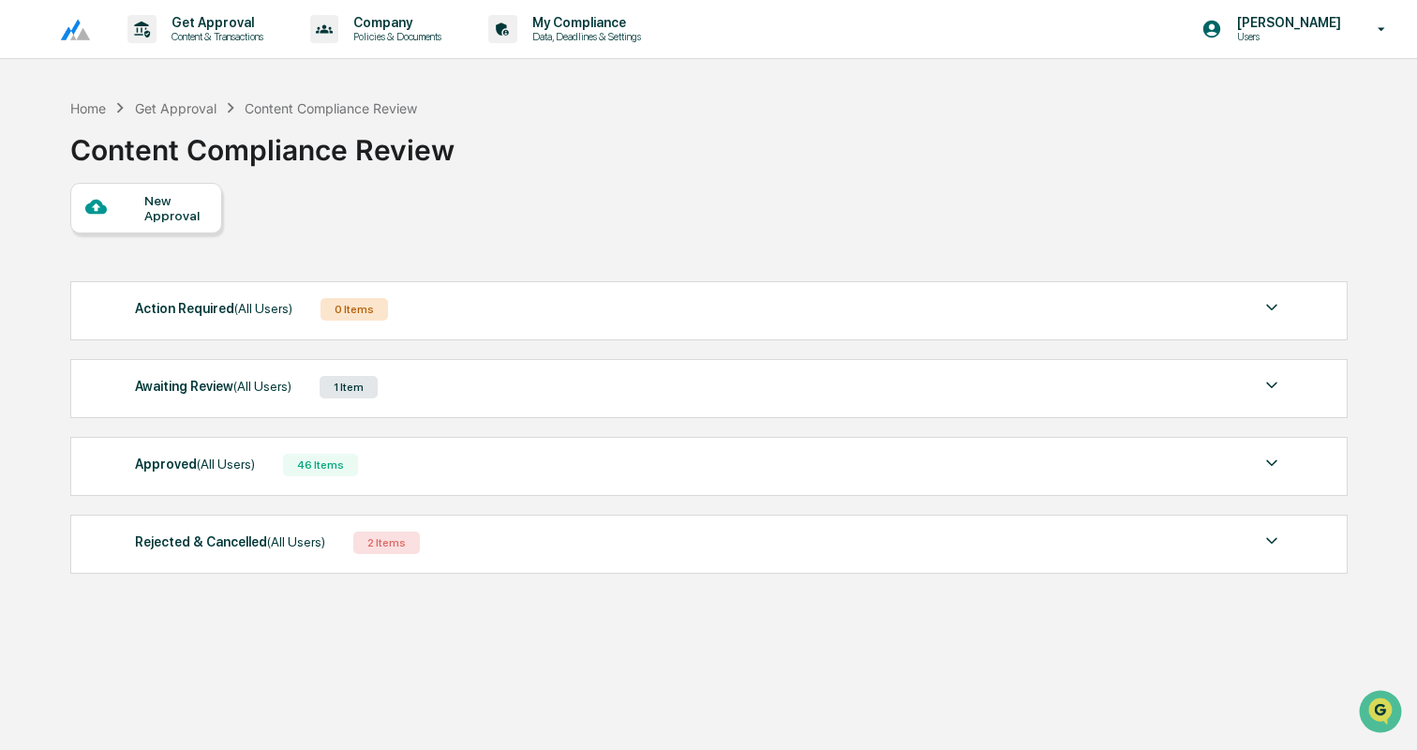
click at [124, 212] on div at bounding box center [114, 207] width 59 height 23
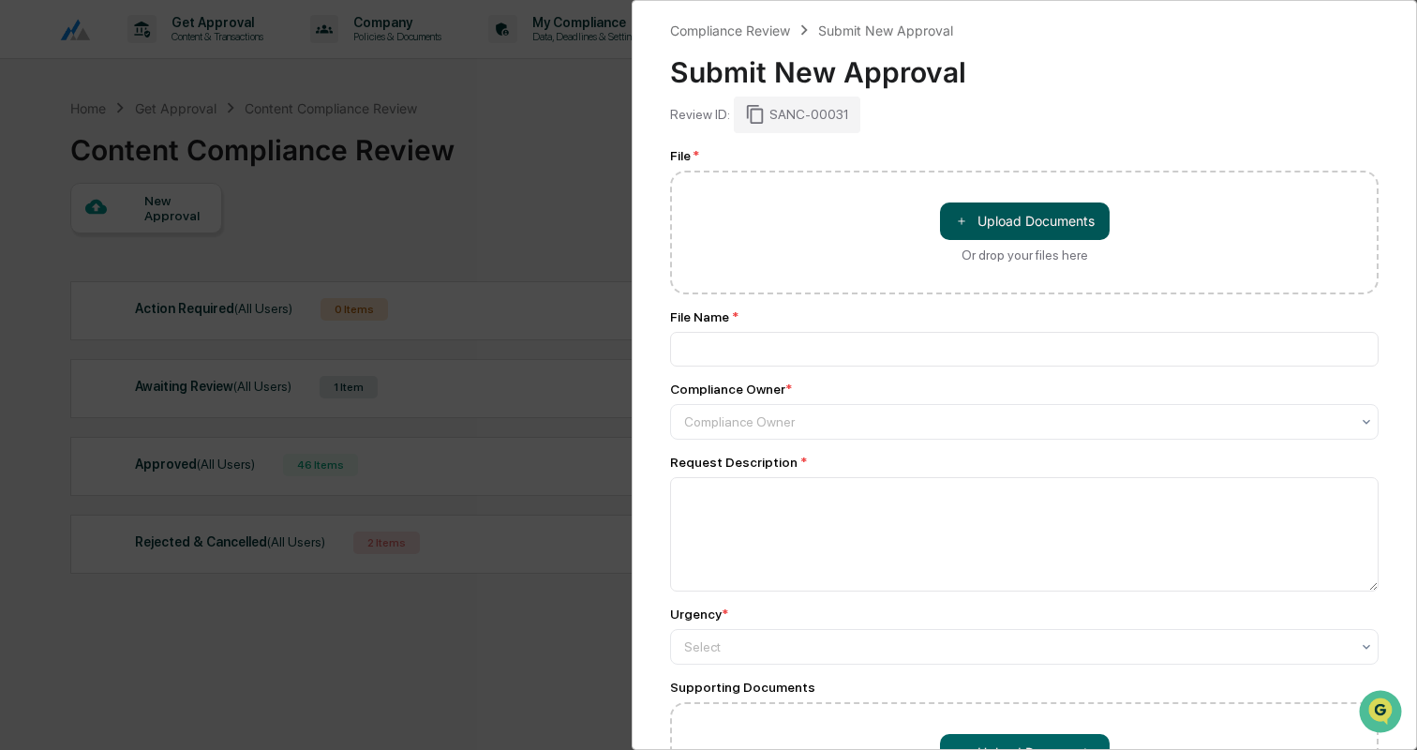
click at [1031, 217] on button "＋ Upload Documents" at bounding box center [1025, 220] width 170 height 37
type input "**********"
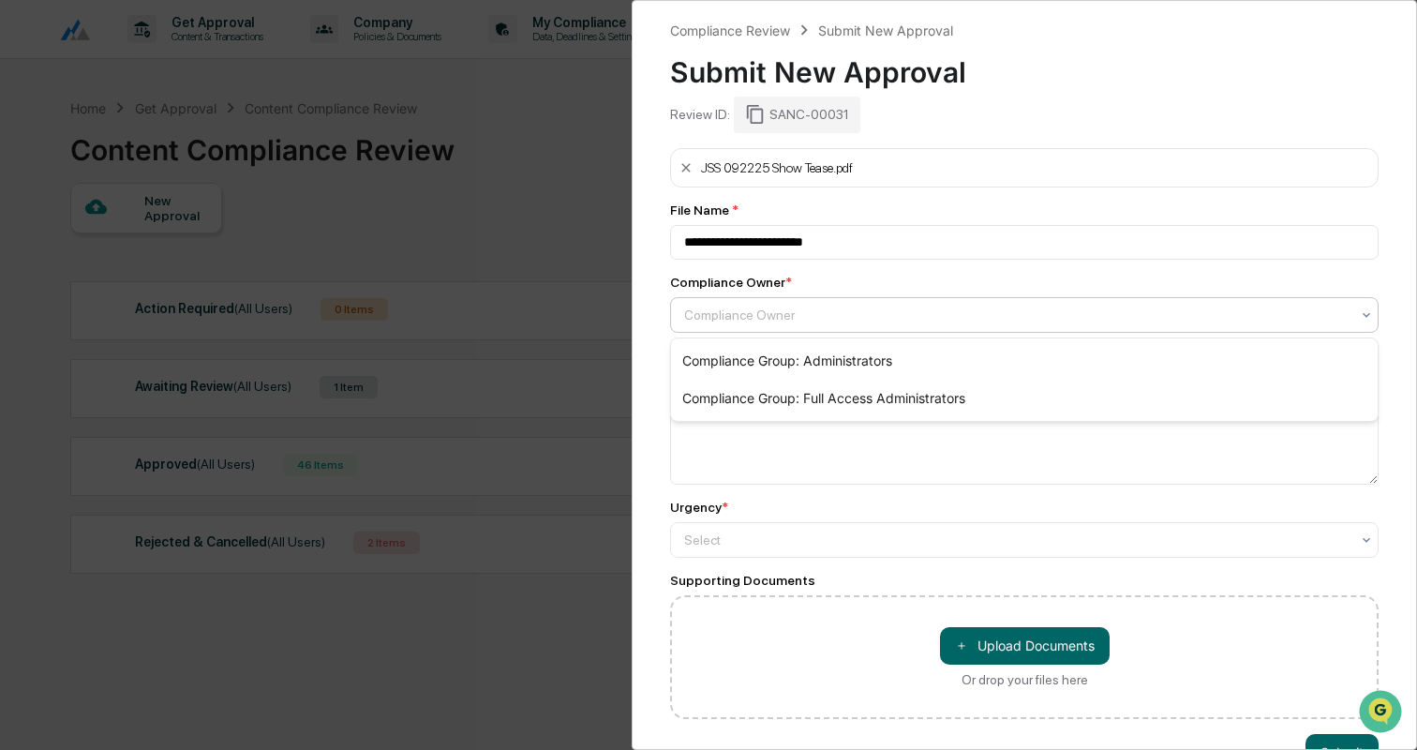
click at [768, 308] on div at bounding box center [1017, 315] width 666 height 19
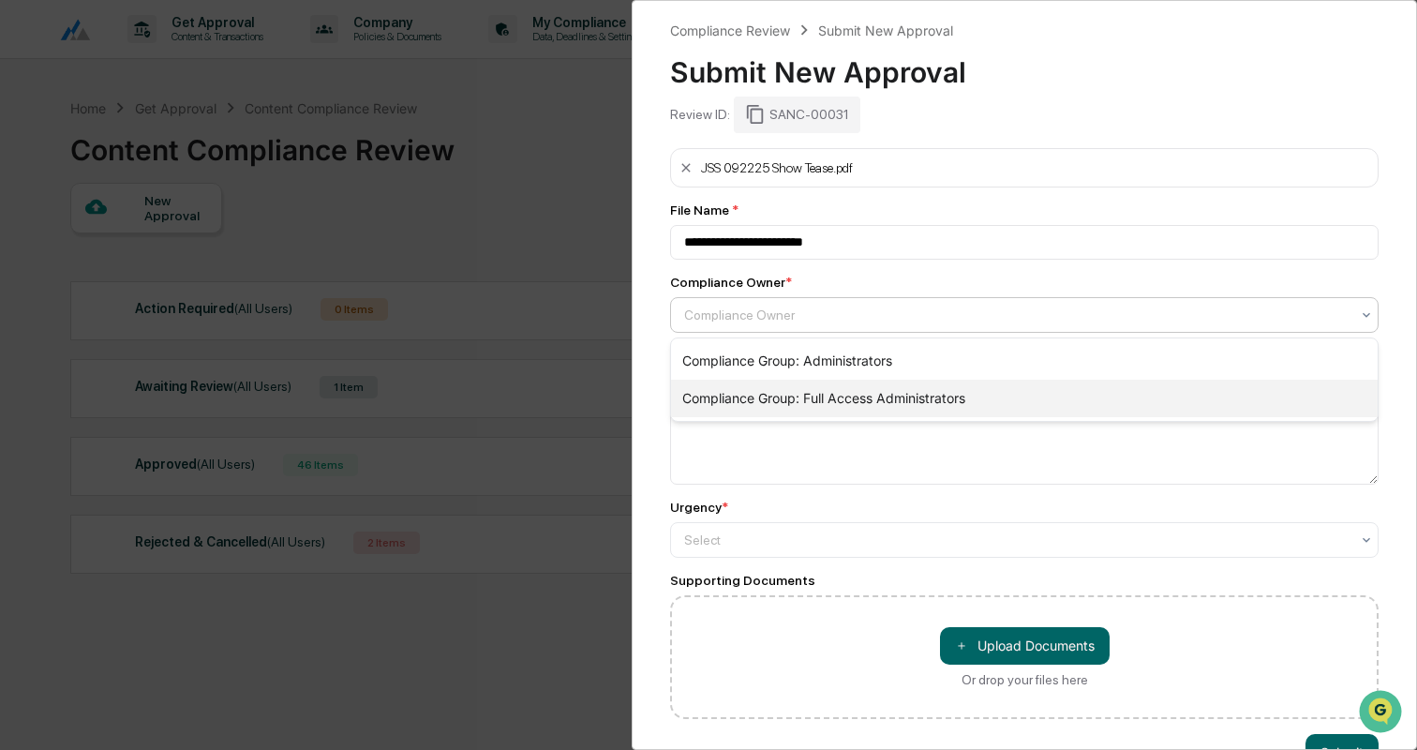
click at [767, 389] on div "Compliance Group: Full Access Administrators" at bounding box center [1024, 398] width 707 height 37
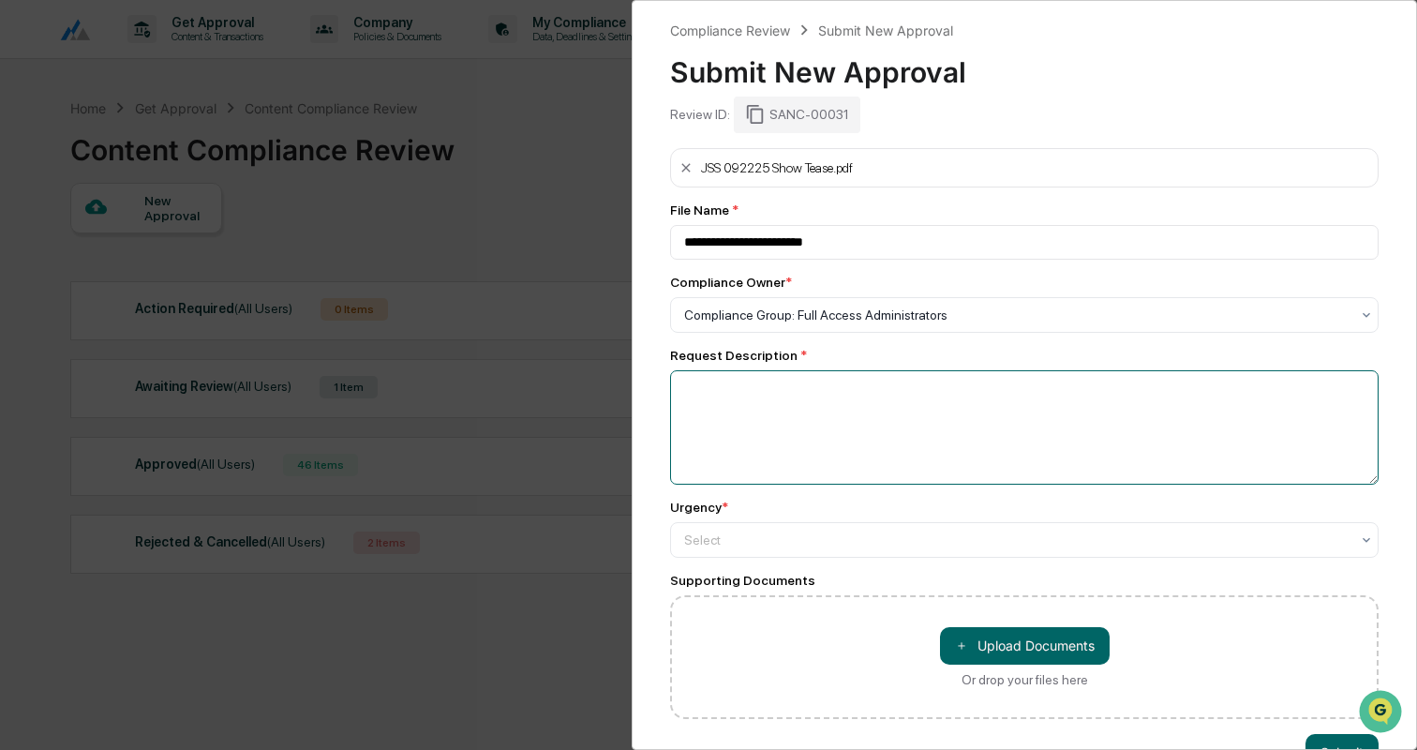
click at [767, 389] on textarea at bounding box center [1024, 427] width 709 height 114
type textarea "**********"
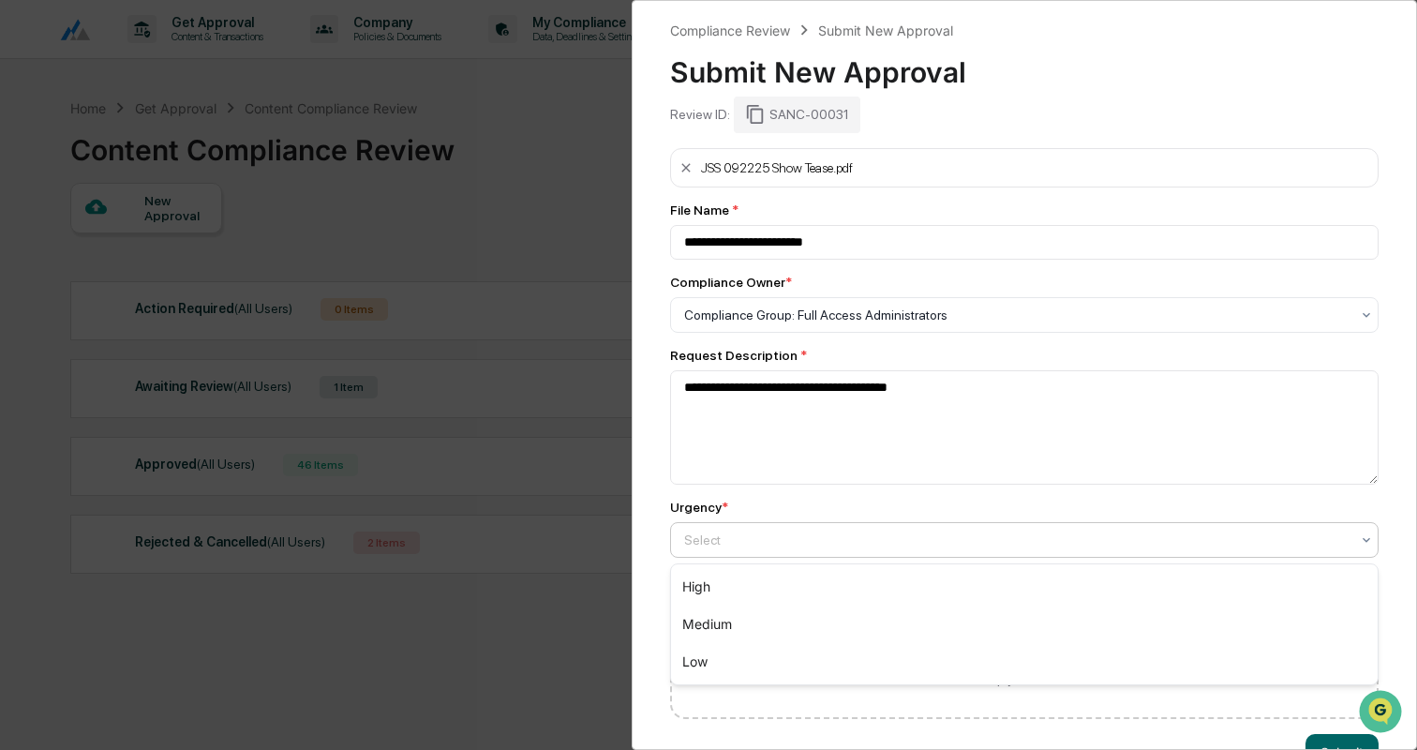
click at [743, 543] on div at bounding box center [1017, 540] width 666 height 19
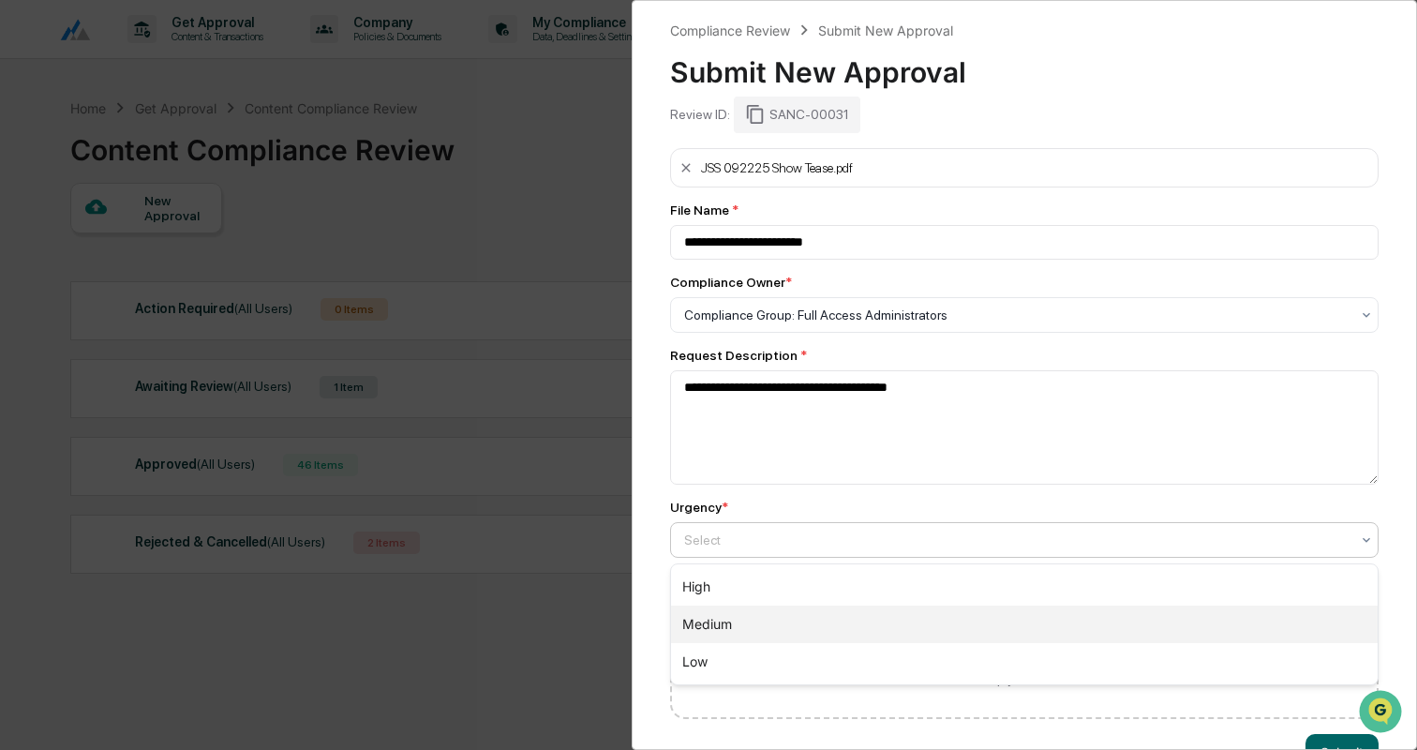
click at [741, 616] on div "Medium" at bounding box center [1024, 624] width 707 height 37
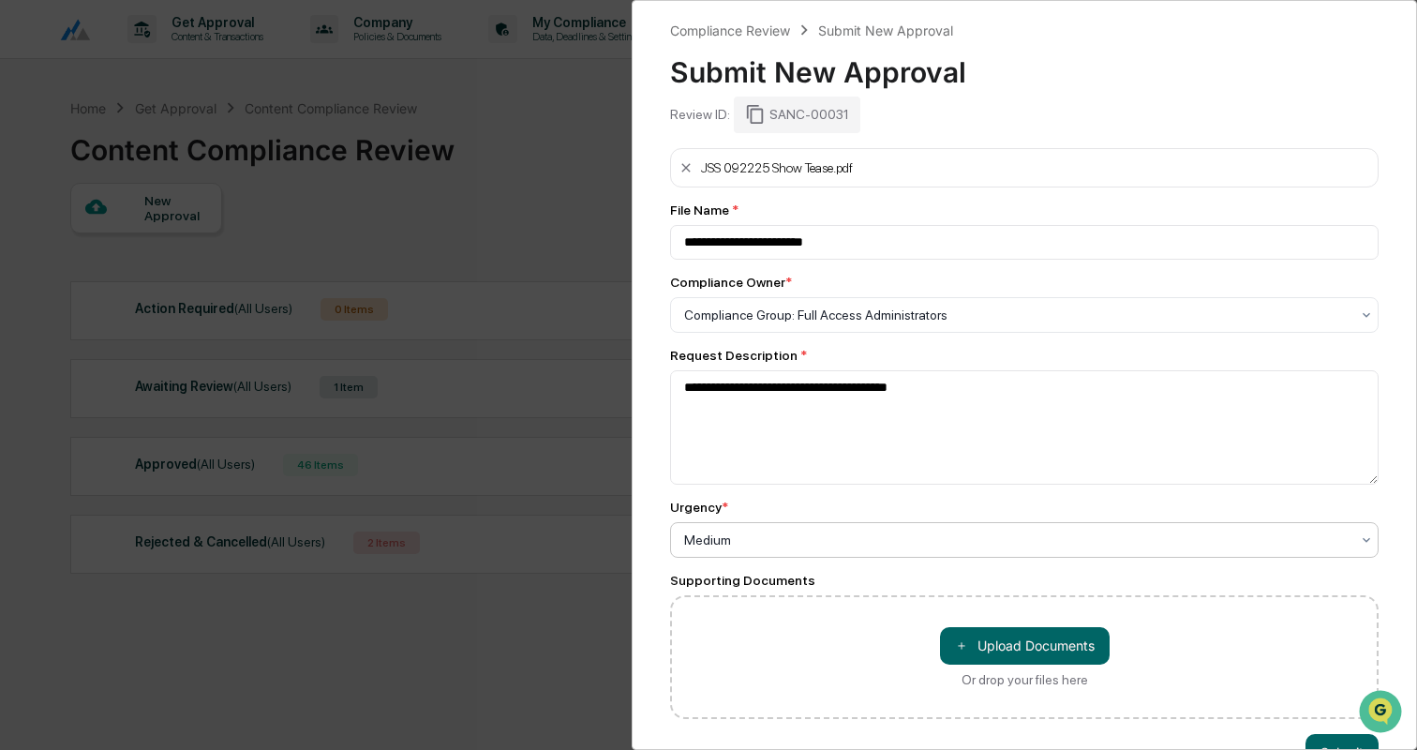
scroll to position [52, 0]
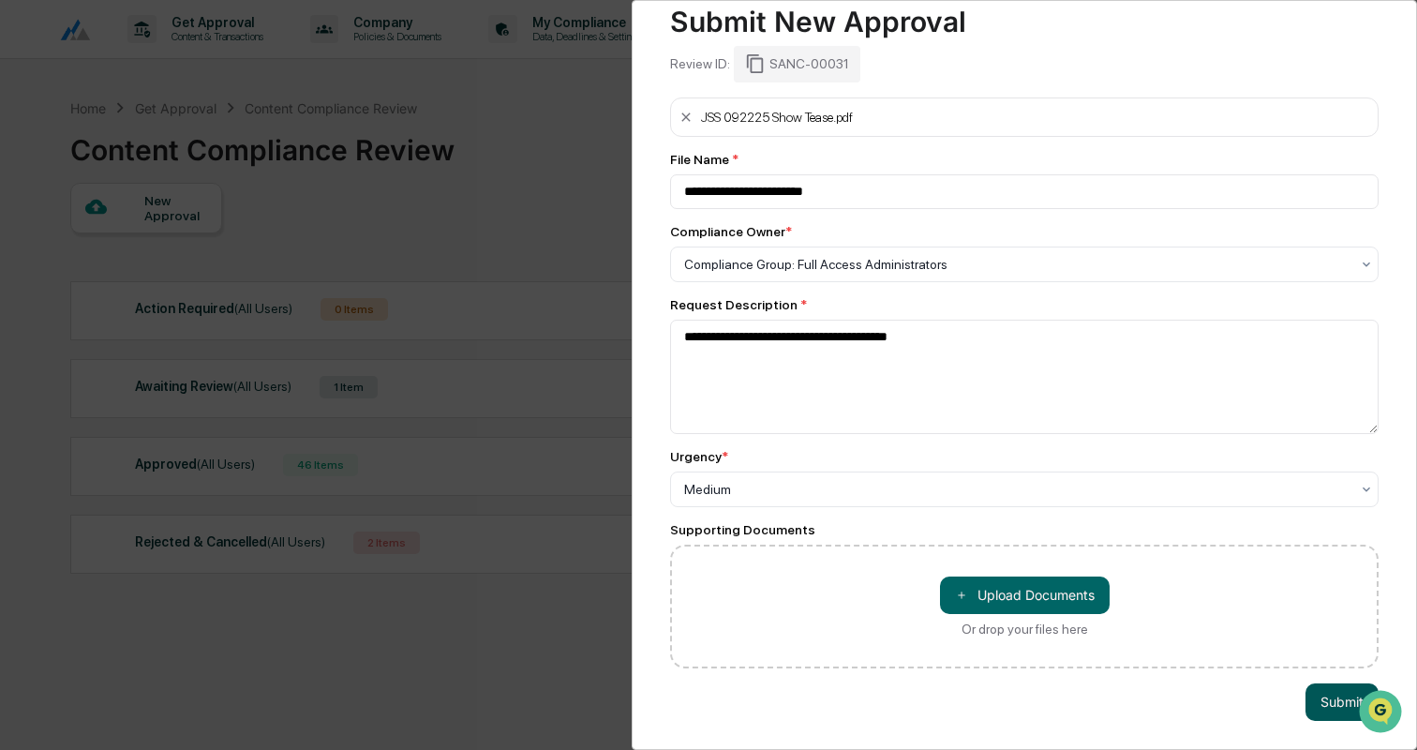
click at [1330, 697] on button "Submit" at bounding box center [1342, 701] width 73 height 37
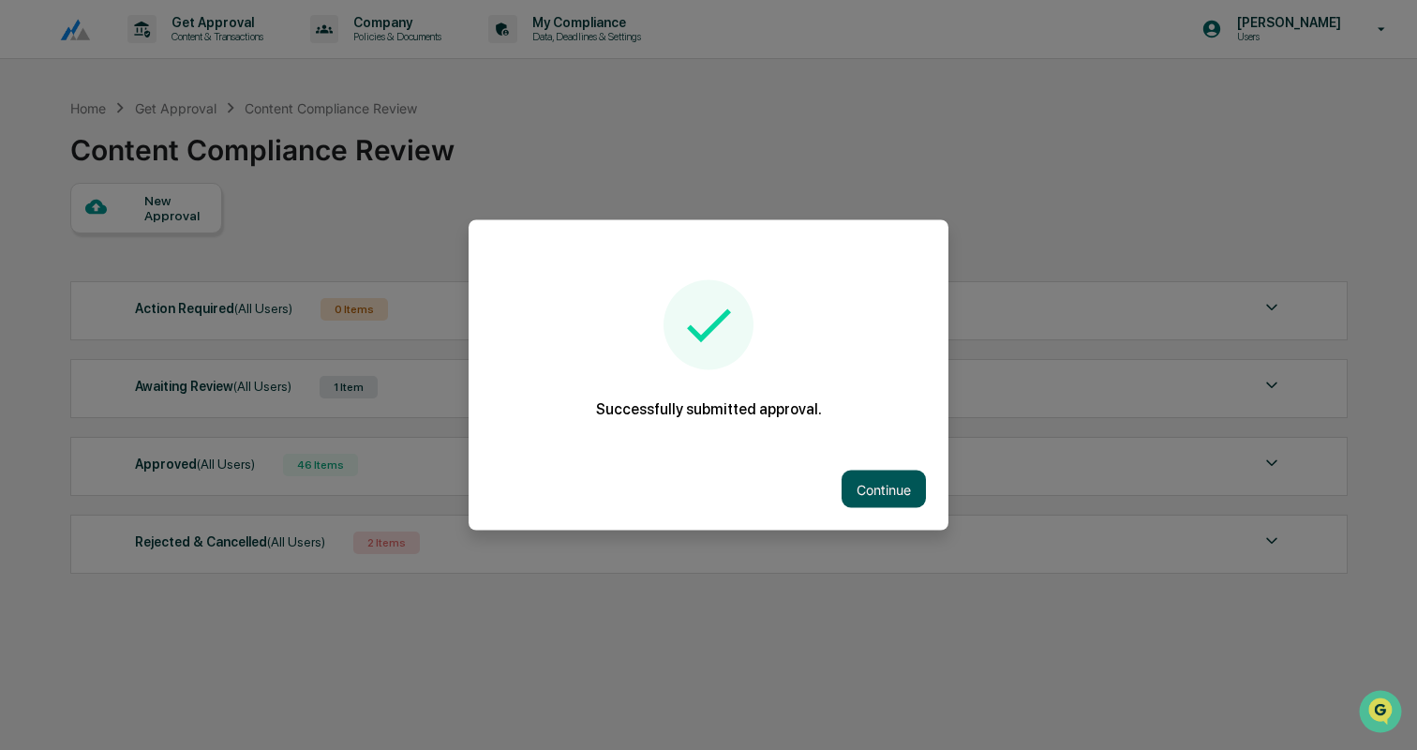
click at [890, 485] on button "Continue" at bounding box center [884, 489] width 84 height 37
